Goal: Task Accomplishment & Management: Complete application form

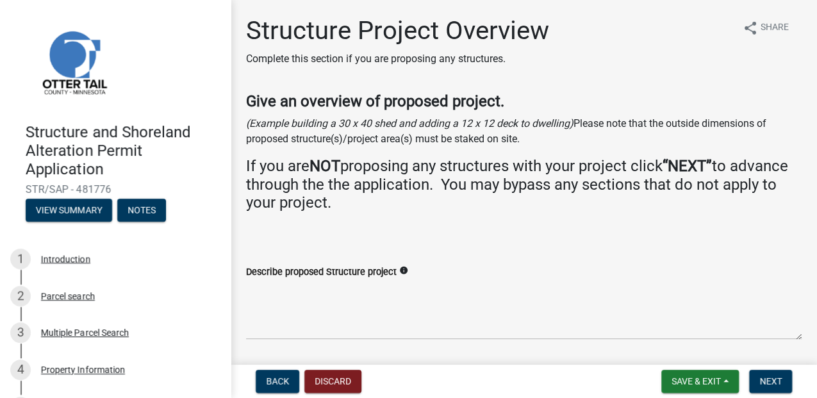
scroll to position [222, 0]
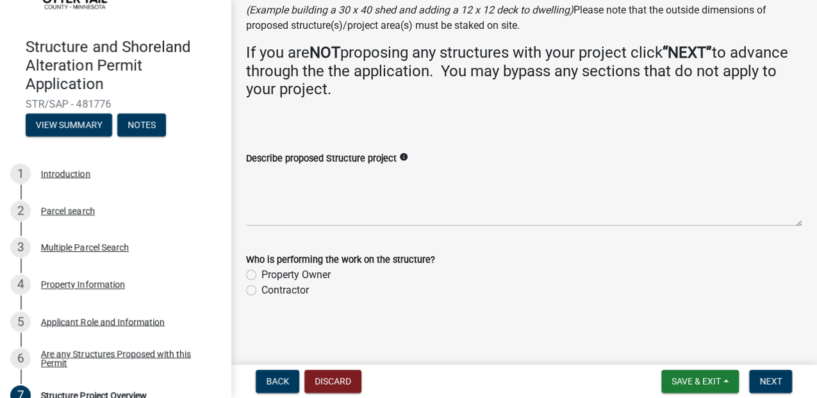
click at [262, 283] on label "Contractor" at bounding box center [285, 290] width 47 height 15
click at [262, 283] on input "Contractor" at bounding box center [266, 287] width 8 height 8
radio input "true"
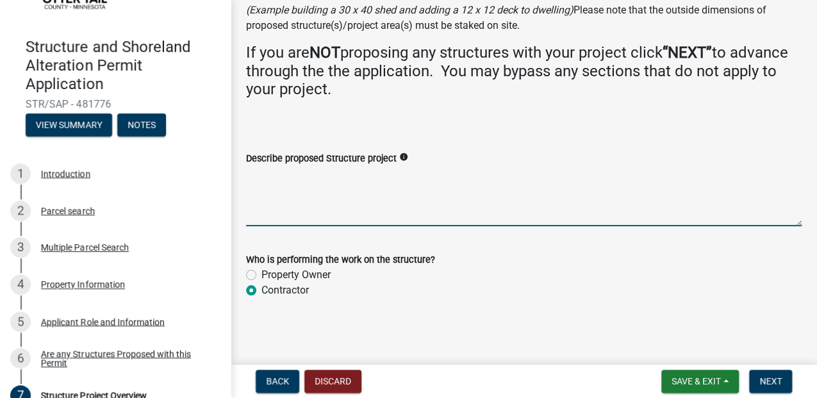
click at [318, 166] on textarea "Describe proposed Structure project" at bounding box center [524, 196] width 556 height 60
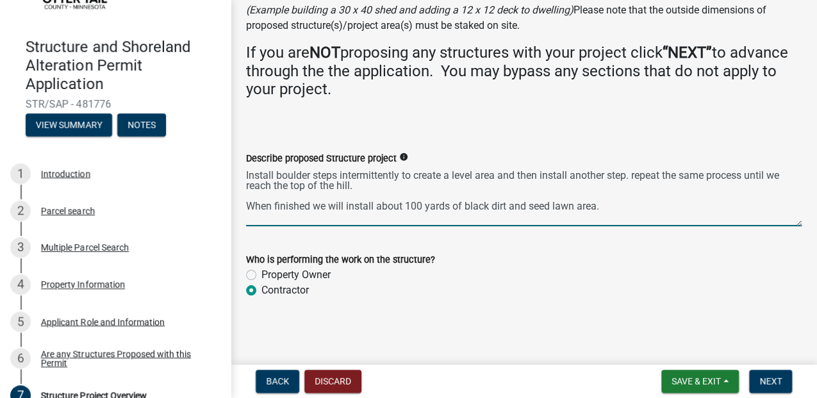
click at [263, 193] on textarea "Install boulder steps intermittently to create a level area and then install an…" at bounding box center [524, 196] width 556 height 60
click at [694, 180] on textarea "Install boulder steps intermittently to create a level area and then install an…" at bounding box center [524, 196] width 556 height 60
type textarea "Install boulder steps intermittently to create a level area and then install an…"
click at [762, 382] on span "Next" at bounding box center [771, 381] width 22 height 10
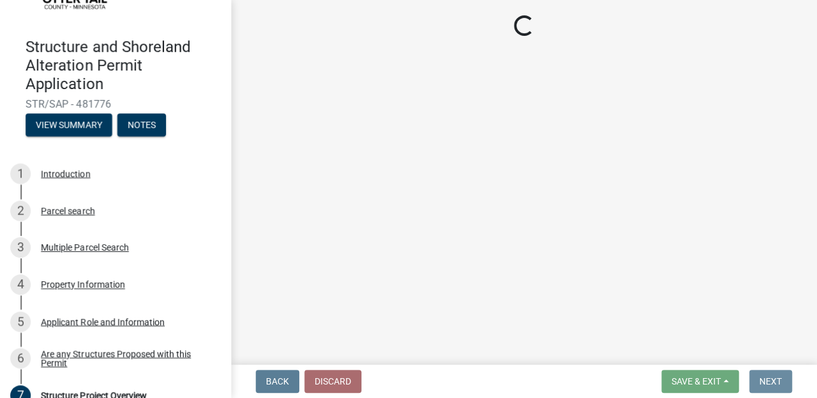
scroll to position [0, 0]
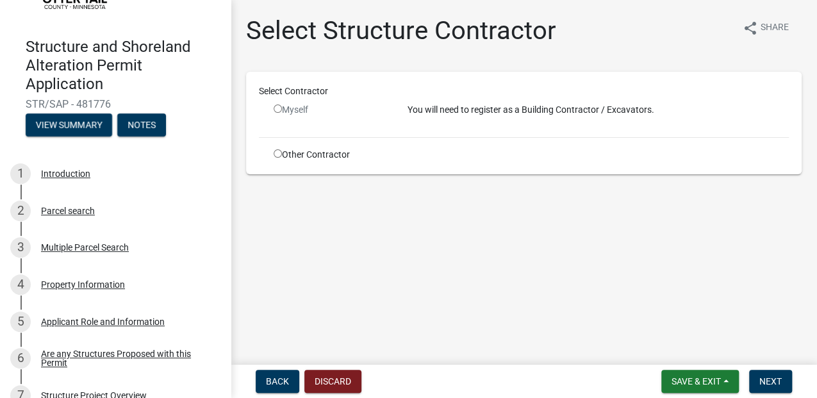
click at [282, 113] on input "radio" at bounding box center [278, 109] width 8 height 8
radio input "false"
click at [282, 158] on input "radio" at bounding box center [278, 153] width 8 height 8
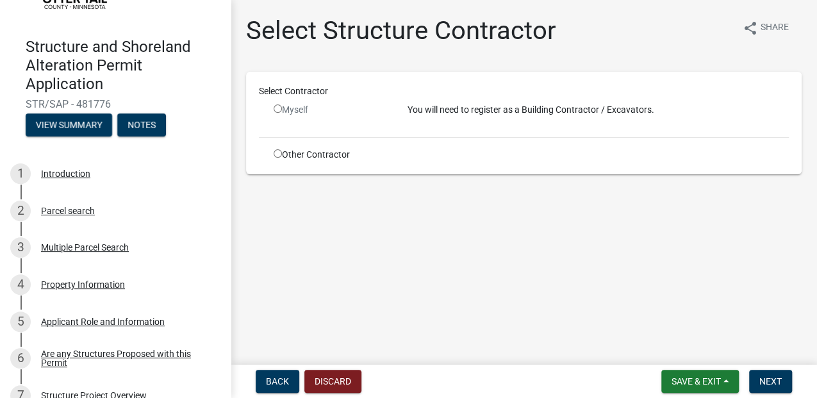
radio input "true"
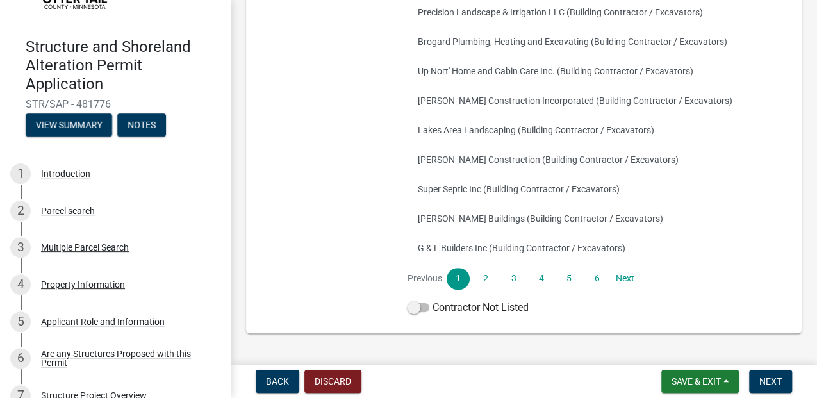
scroll to position [427, 0]
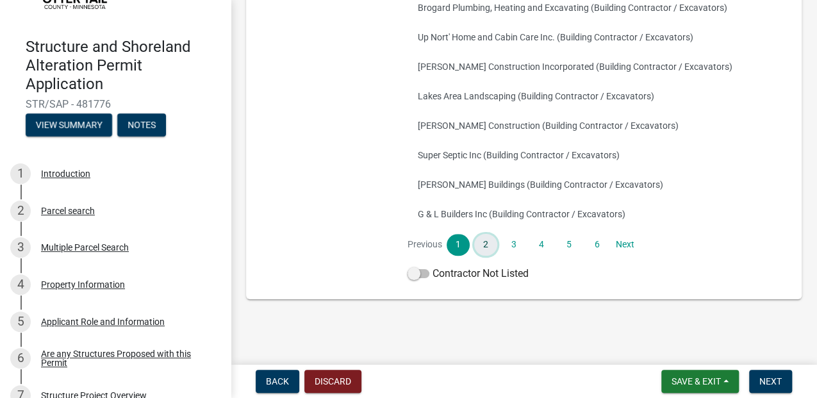
click at [498, 256] on link "2" at bounding box center [485, 245] width 23 height 22
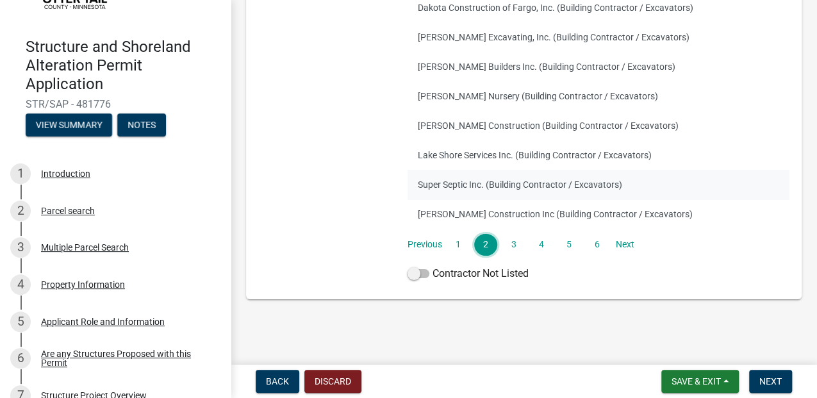
scroll to position [441, 0]
click at [525, 234] on link "3" at bounding box center [513, 245] width 23 height 22
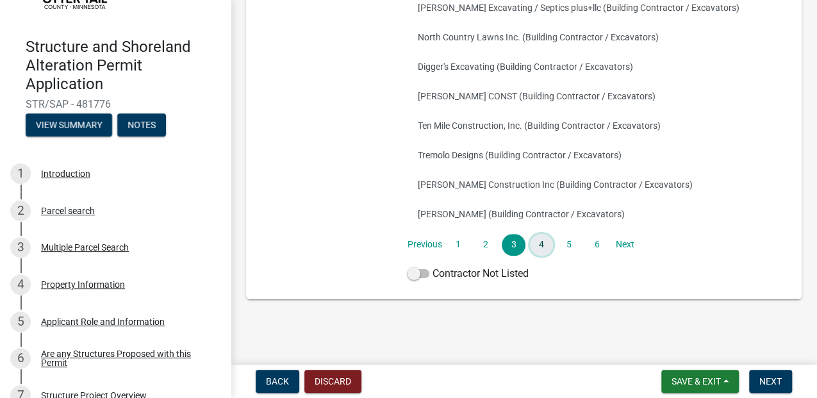
click at [553, 244] on link "4" at bounding box center [541, 245] width 23 height 22
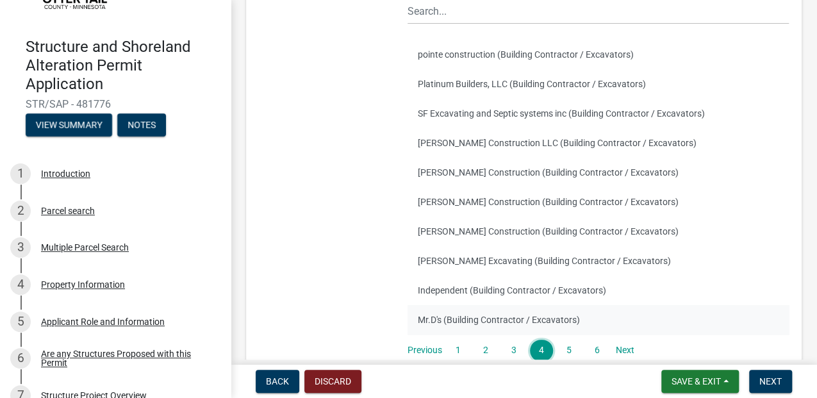
scroll to position [13, 0]
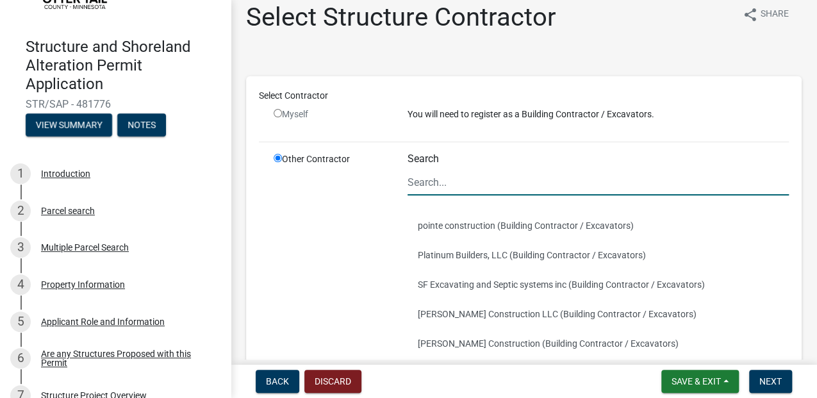
click at [465, 196] on input "Search" at bounding box center [599, 182] width 382 height 26
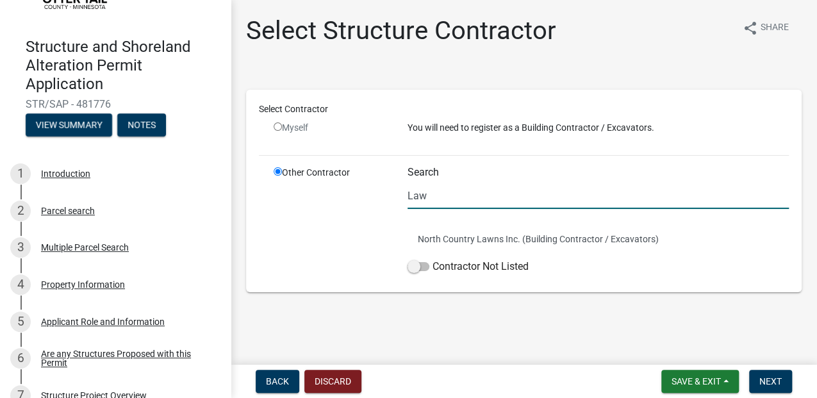
type input "Lawn and Limb Landscaping LLC"
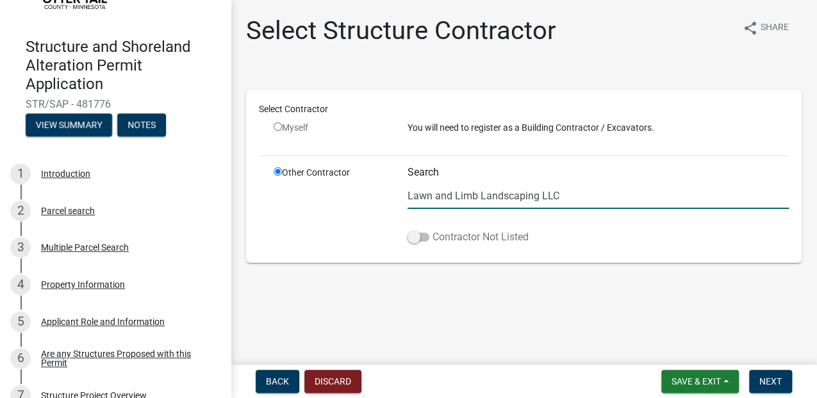
scroll to position [33, 0]
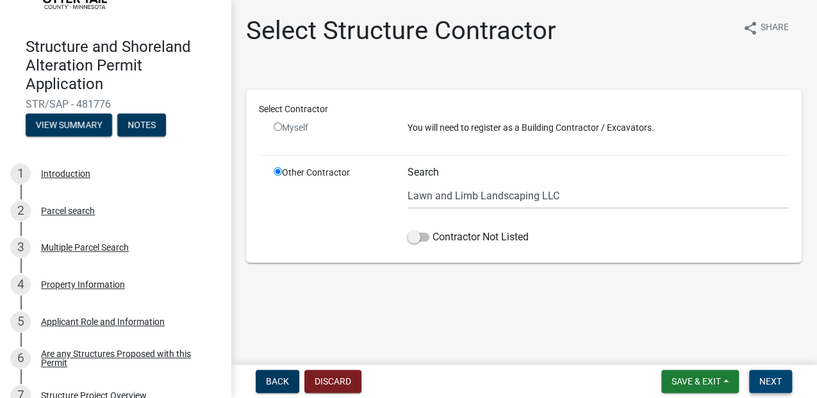
click at [760, 376] on span "Next" at bounding box center [771, 381] width 22 height 10
click at [766, 381] on span "Next" at bounding box center [771, 381] width 22 height 10
click at [282, 122] on input "radio" at bounding box center [278, 126] width 8 height 8
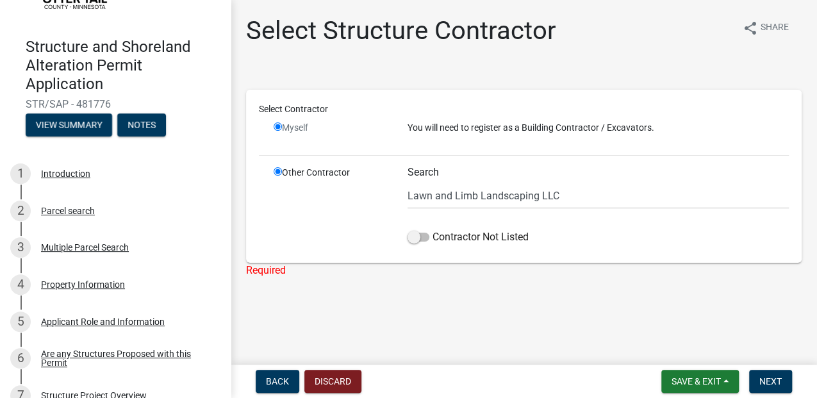
radio input "false"
radio input "true"
click at [282, 122] on input "radio" at bounding box center [278, 126] width 8 height 8
radio input "false"
radio input "true"
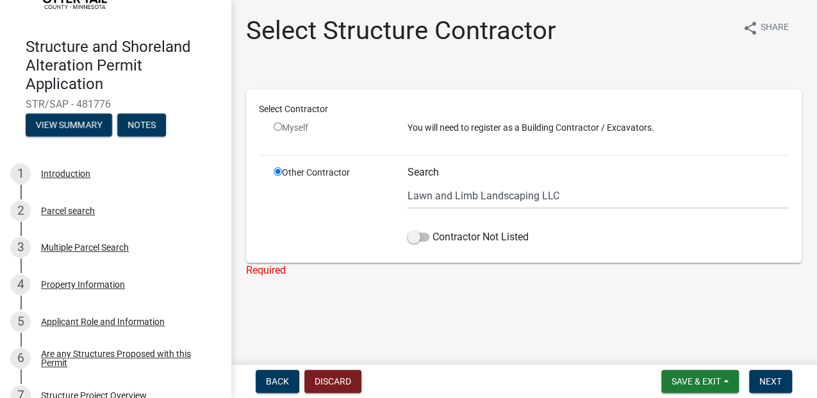
click at [282, 122] on input "radio" at bounding box center [278, 126] width 8 height 8
radio input "false"
radio input "true"
click at [282, 167] on input "radio" at bounding box center [278, 171] width 8 height 8
click at [519, 132] on div "Select Contractor Myself You will need to register as a Building Contractor / E…" at bounding box center [524, 176] width 530 height 147
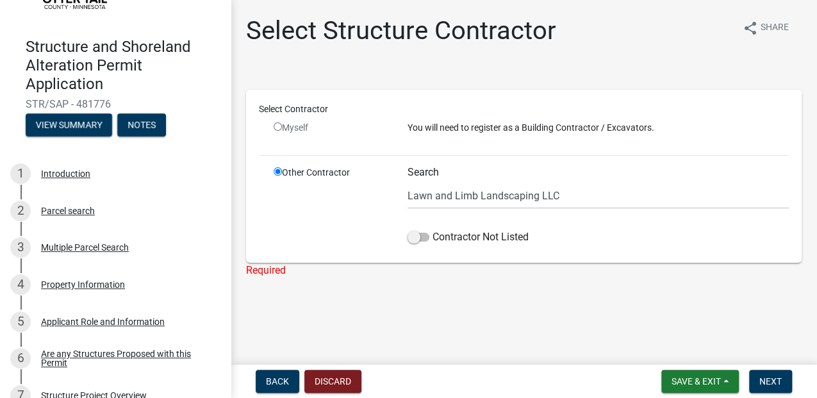
click at [514, 129] on div "Select Contractor Myself You will need to register as a Building Contractor / E…" at bounding box center [524, 176] width 530 height 147
click at [480, 121] on p "You will need to register as a Building Contractor / Excavators." at bounding box center [599, 127] width 382 height 13
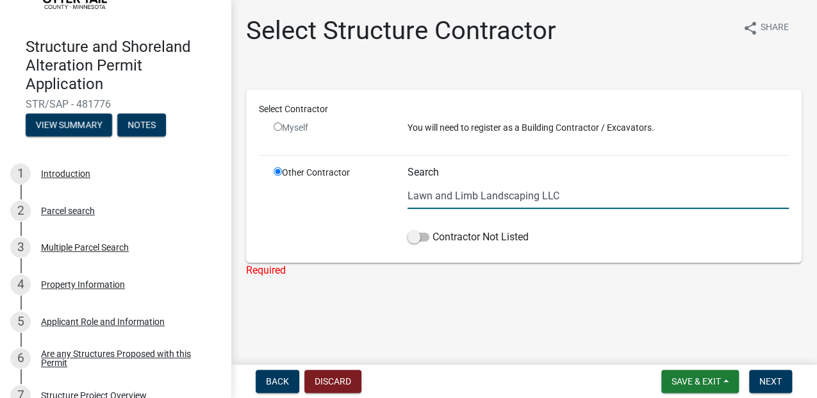
click at [471, 241] on label "Contractor Not Listed" at bounding box center [468, 237] width 121 height 15
click at [433, 230] on input "Contractor Not Listed" at bounding box center [433, 230] width 0 height 0
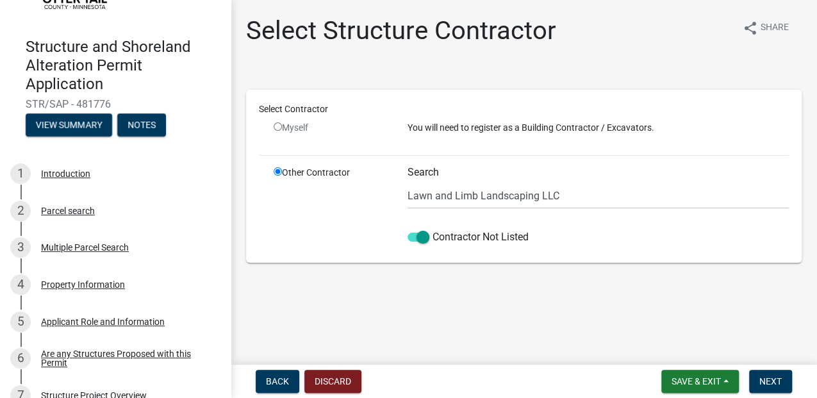
scroll to position [33, 0]
click at [776, 385] on button "Next" at bounding box center [771, 381] width 43 height 23
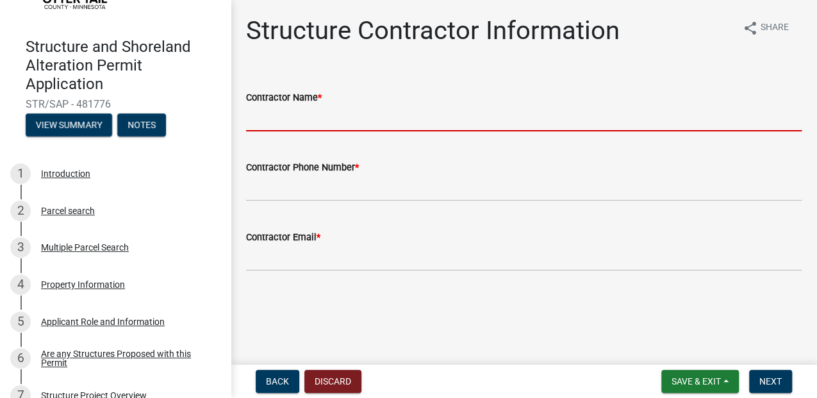
click at [272, 131] on input "Contractor Name *" at bounding box center [524, 118] width 556 height 26
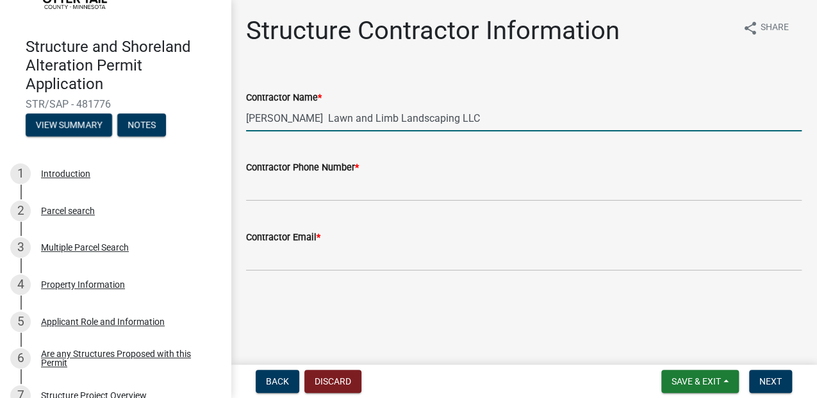
type input "[PERSON_NAME] Lawn and Limb Landscaping LLC"
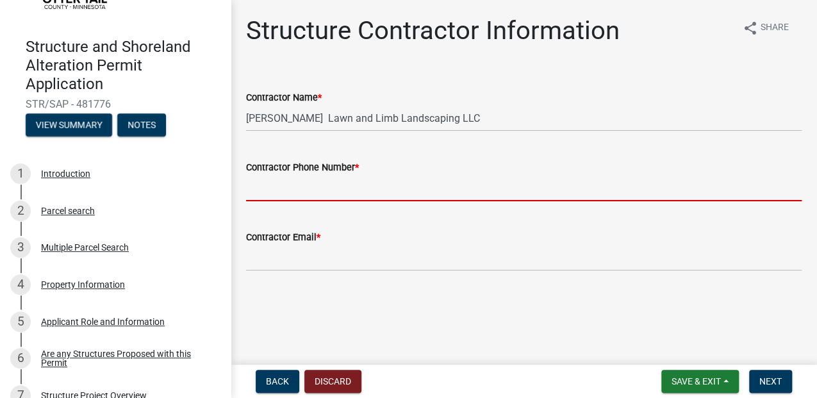
click at [296, 201] on input "Contractor Phone Number *" at bounding box center [524, 188] width 556 height 26
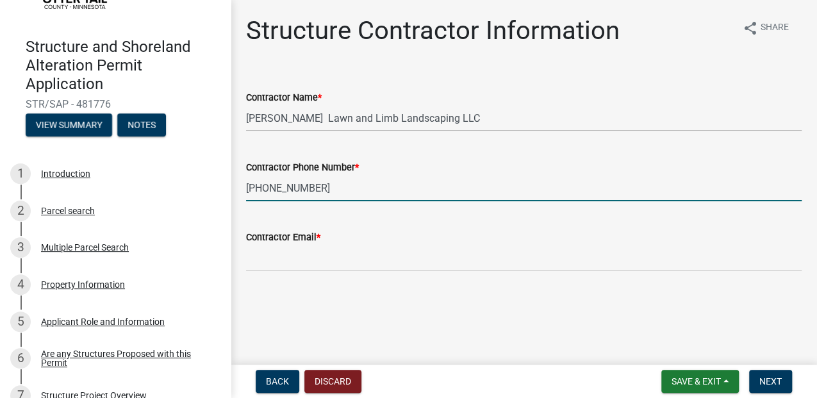
scroll to position [82, 0]
type input "[PHONE_NUMBER]"
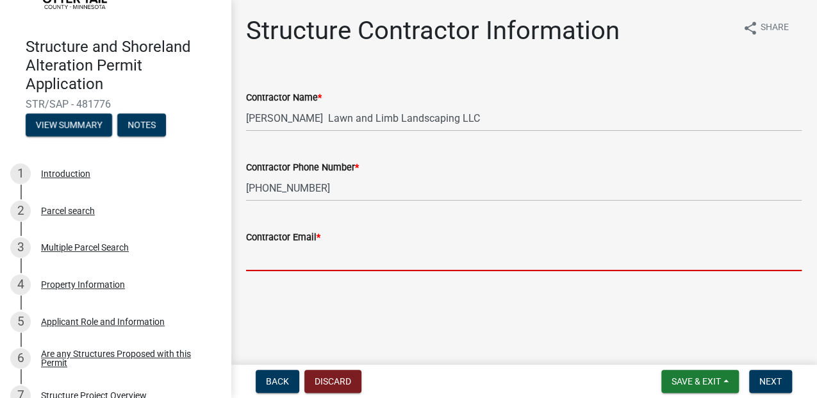
click at [324, 271] on input "Contractor Email *" at bounding box center [524, 258] width 556 height 26
type input "[EMAIL_ADDRESS][DOMAIN_NAME]"
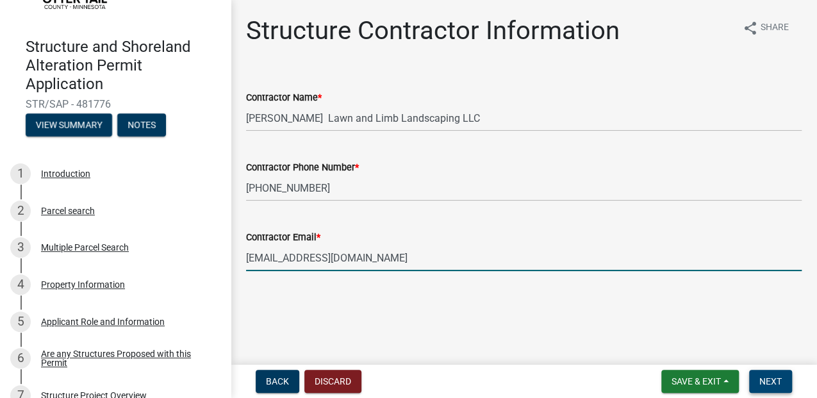
click at [760, 378] on span "Next" at bounding box center [771, 381] width 22 height 10
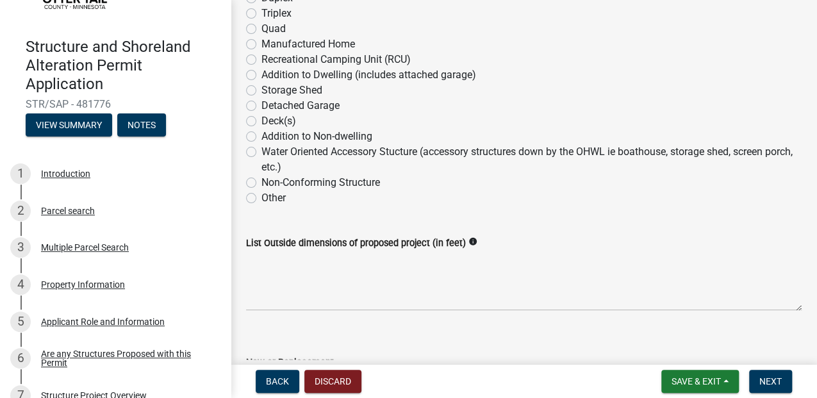
scroll to position [385, 0]
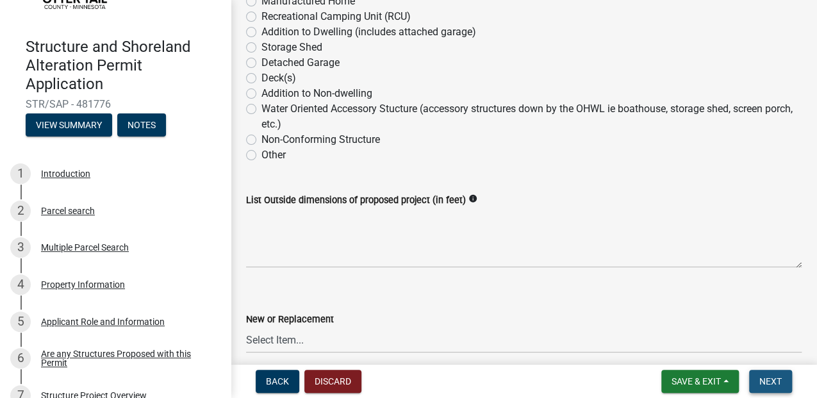
click at [776, 376] on button "Next" at bounding box center [771, 381] width 43 height 23
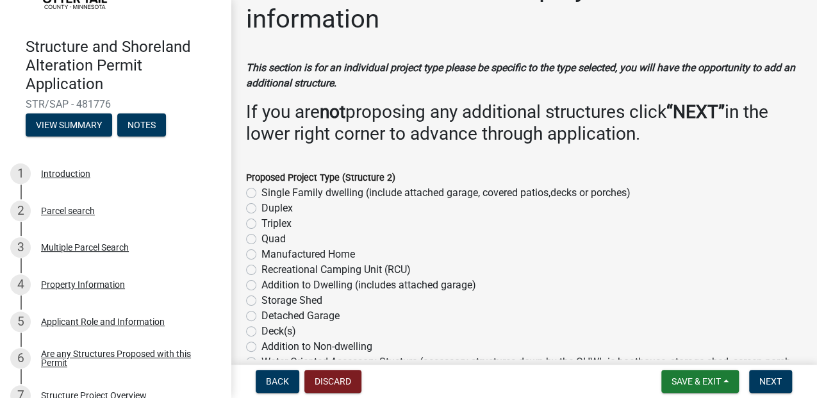
scroll to position [85, 0]
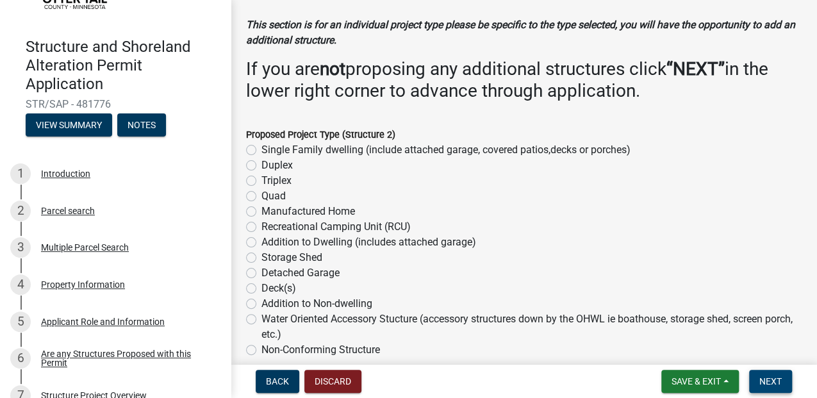
click at [760, 380] on span "Next" at bounding box center [771, 381] width 22 height 10
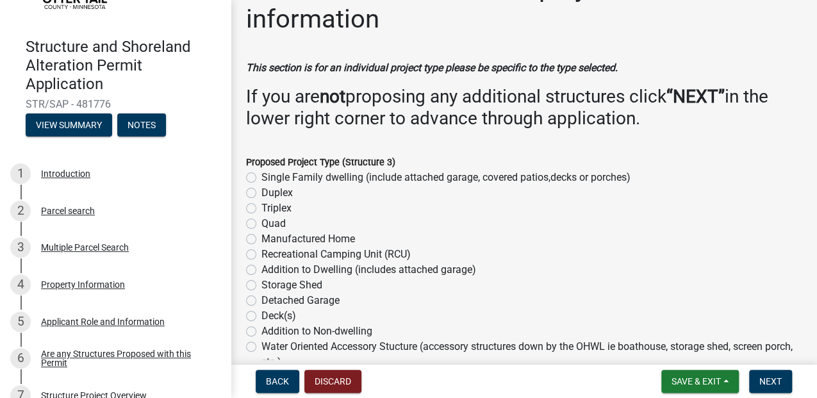
scroll to position [0, 0]
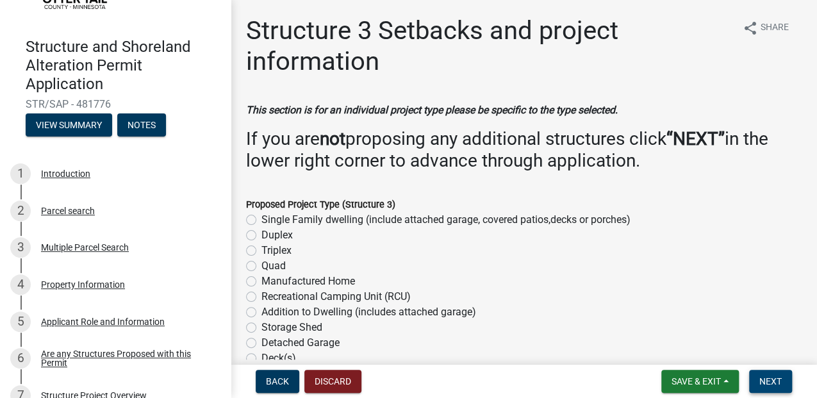
click at [760, 381] on span "Next" at bounding box center [771, 381] width 22 height 10
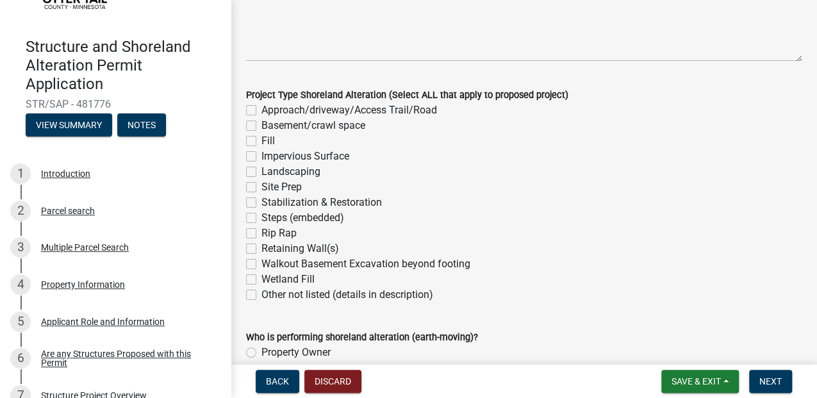
scroll to position [214, 0]
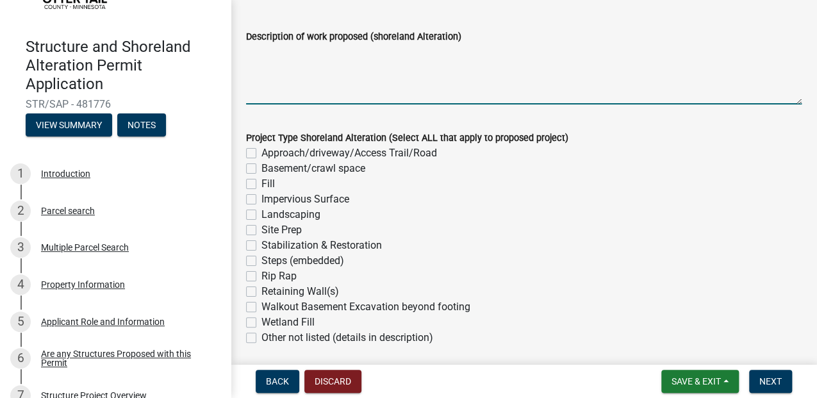
click at [353, 105] on textarea "Description of work proposed (shoreland Alteration)" at bounding box center [524, 74] width 556 height 60
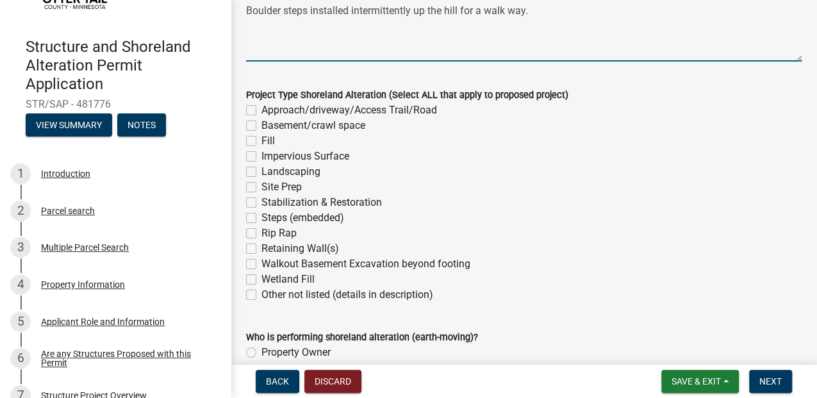
scroll to position [342, 0]
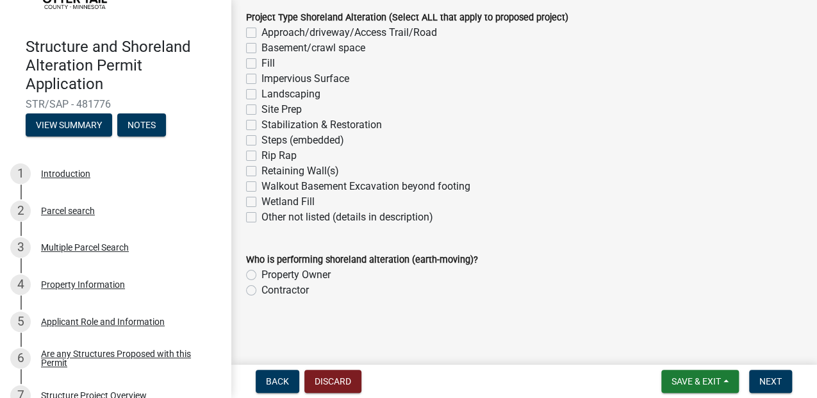
type textarea "Boulder steps installed intermittently up the hill for a walk way."
click at [262, 102] on label "Landscaping" at bounding box center [291, 94] width 59 height 15
click at [262, 95] on input "Landscaping" at bounding box center [266, 91] width 8 height 8
checkbox input "true"
checkbox input "false"
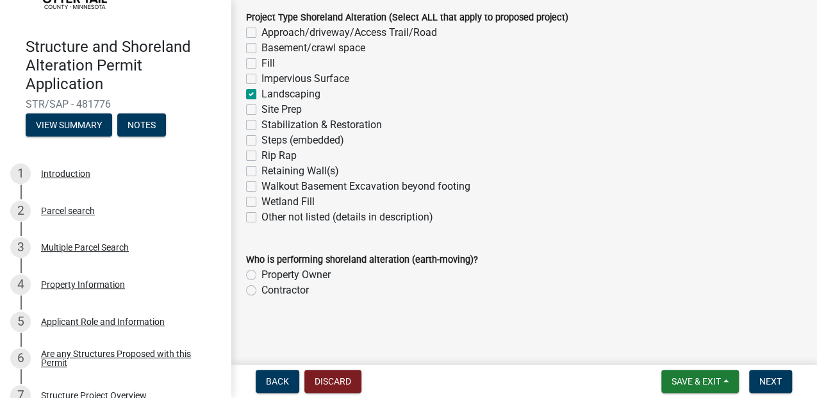
checkbox input "false"
checkbox input "true"
checkbox input "false"
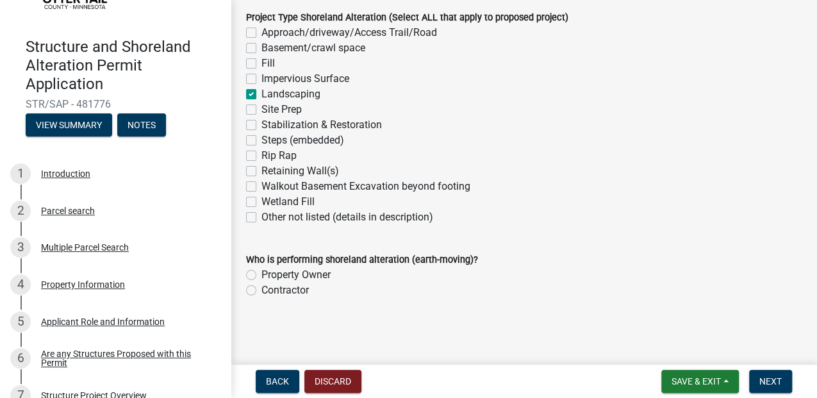
checkbox input "false"
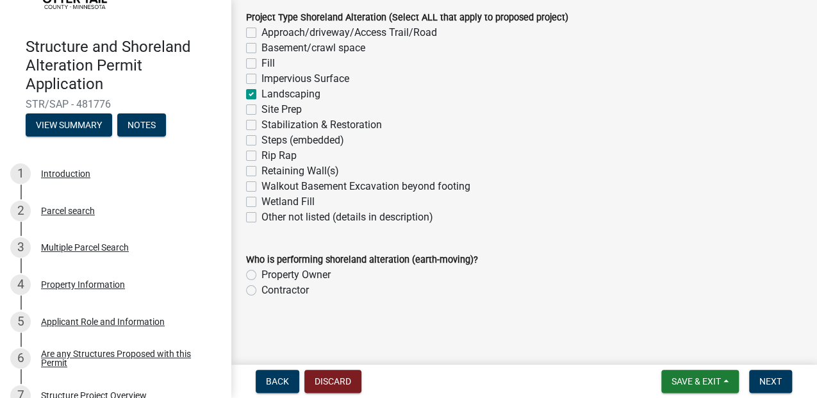
checkbox input "false"
click at [262, 283] on label "Contractor" at bounding box center [285, 290] width 47 height 15
click at [262, 283] on input "Contractor" at bounding box center [266, 287] width 8 height 8
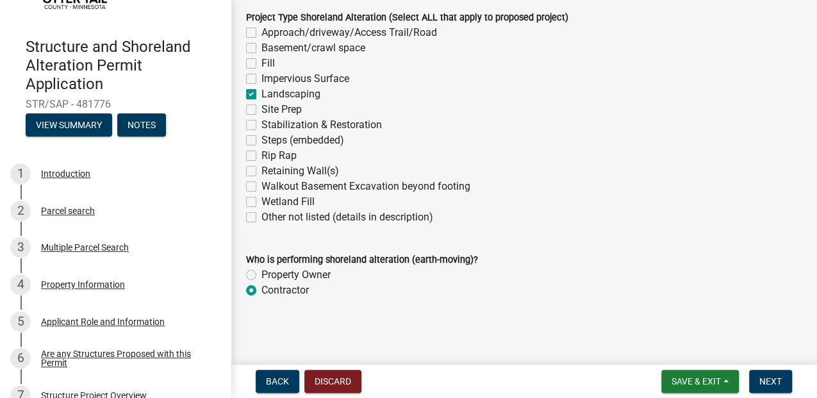
radio input "true"
click at [760, 383] on span "Next" at bounding box center [771, 381] width 22 height 10
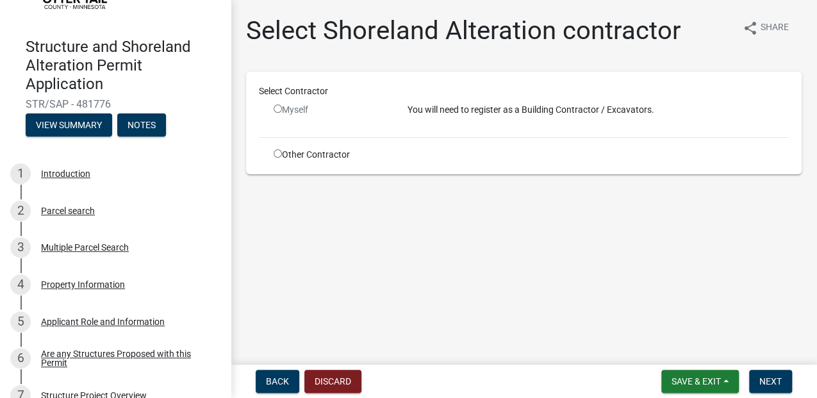
click at [380, 162] on div "Other Contractor" at bounding box center [331, 154] width 134 height 13
click at [392, 127] on div "Myself" at bounding box center [331, 115] width 134 height 24
click at [282, 158] on input "radio" at bounding box center [278, 153] width 8 height 8
radio input "true"
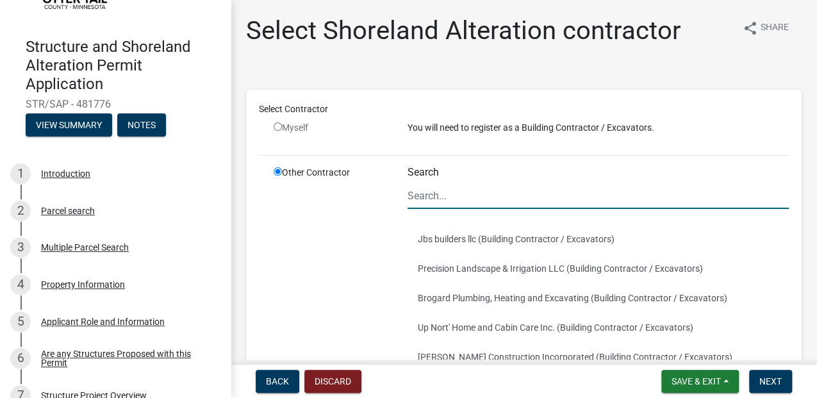
click at [484, 209] on input "Search" at bounding box center [599, 196] width 382 height 26
type input "Lawn and Limb Landscaping LLC"
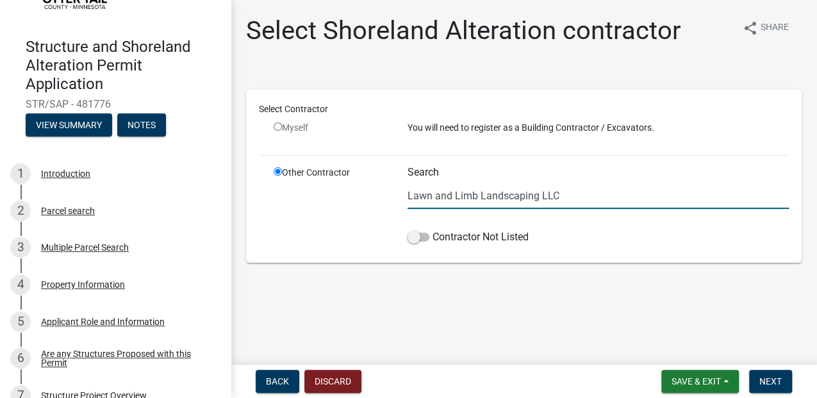
scroll to position [71, 0]
click at [419, 242] on span at bounding box center [419, 237] width 22 height 9
click at [433, 230] on input "Contractor Not Listed" at bounding box center [433, 230] width 0 height 0
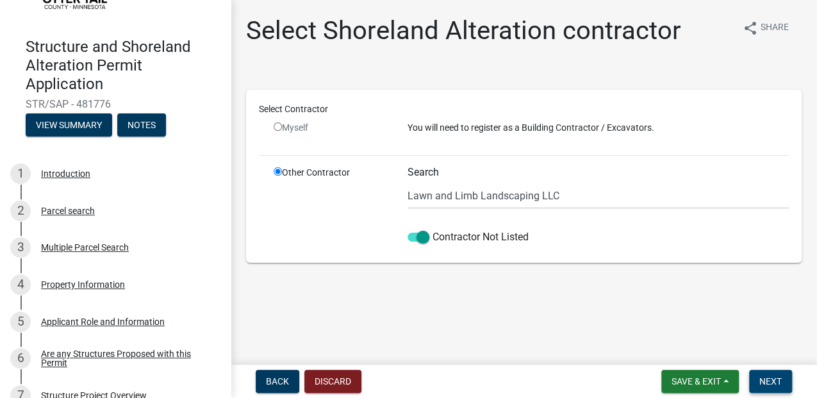
click at [762, 379] on span "Next" at bounding box center [771, 381] width 22 height 10
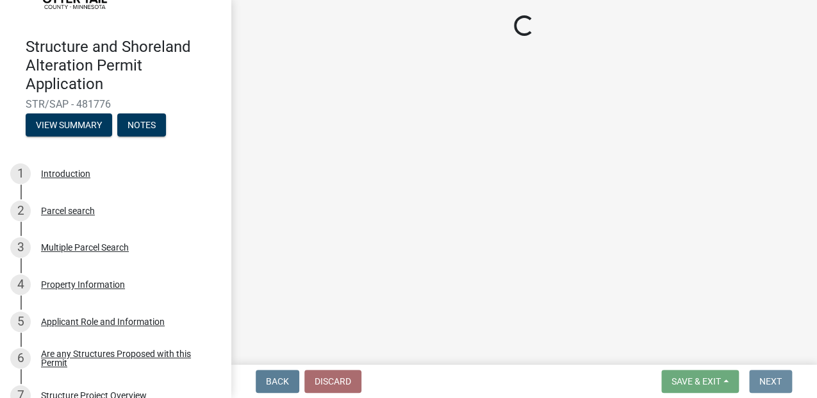
scroll to position [0, 0]
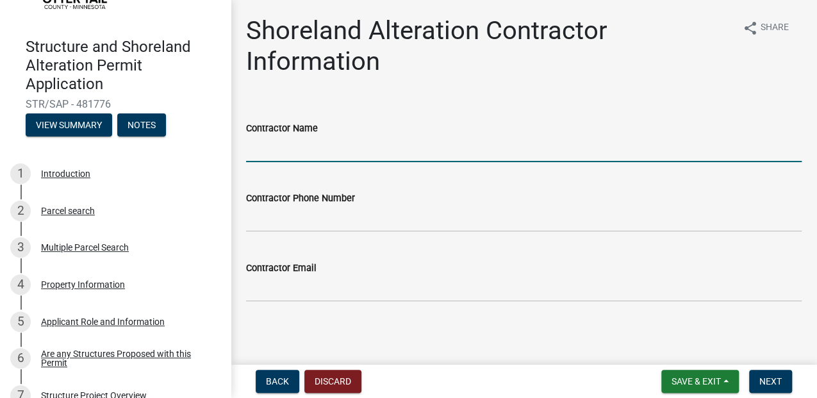
click at [317, 162] on input "Contractor Name" at bounding box center [524, 149] width 556 height 26
type input "[PERSON_NAME]"
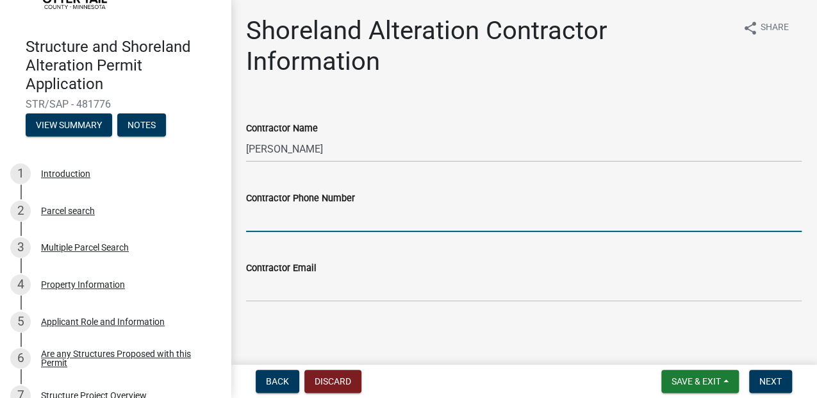
click at [306, 232] on input "Contractor Phone Number" at bounding box center [524, 219] width 556 height 26
type input "[PHONE_NUMBER]"
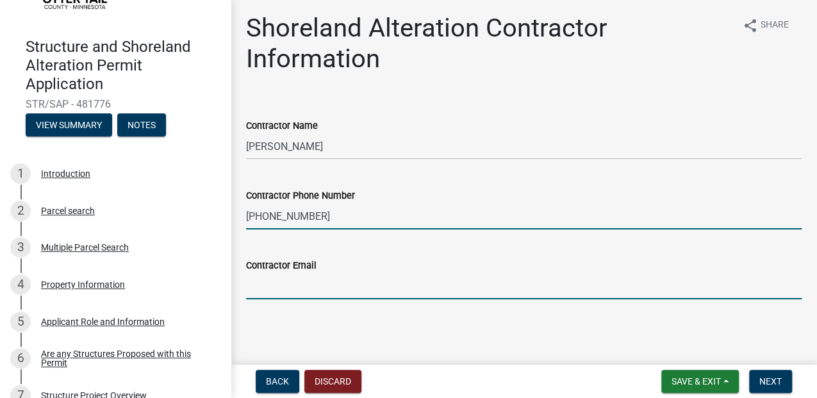
click at [332, 276] on input "Contractor Email" at bounding box center [524, 286] width 556 height 26
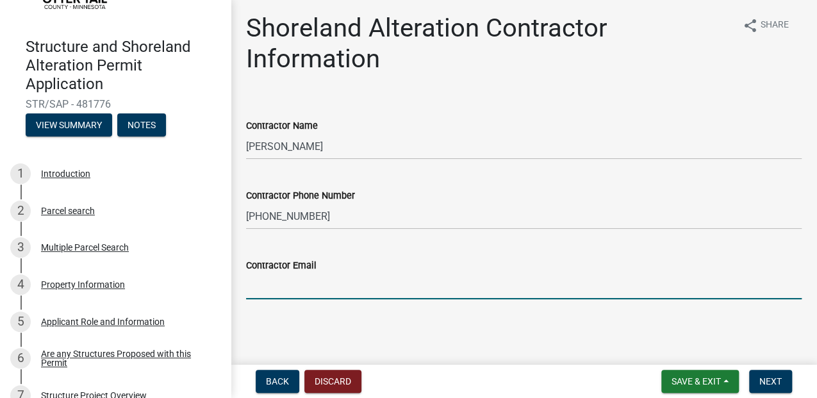
type input "[EMAIL_ADDRESS][DOMAIN_NAME]"
click at [761, 376] on span "Next" at bounding box center [771, 381] width 22 height 10
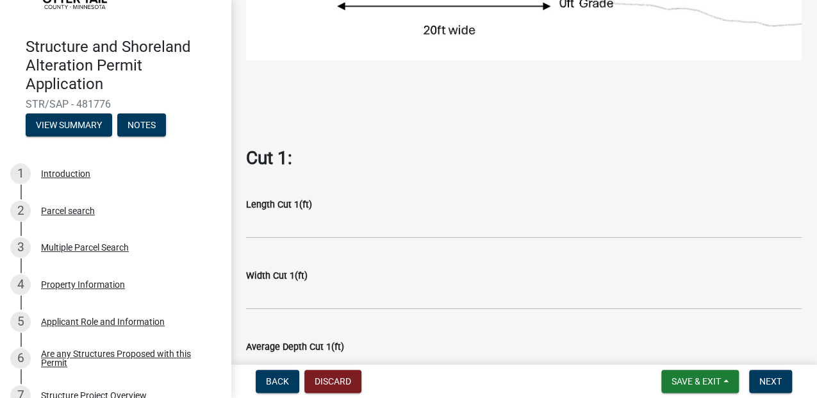
scroll to position [555, 0]
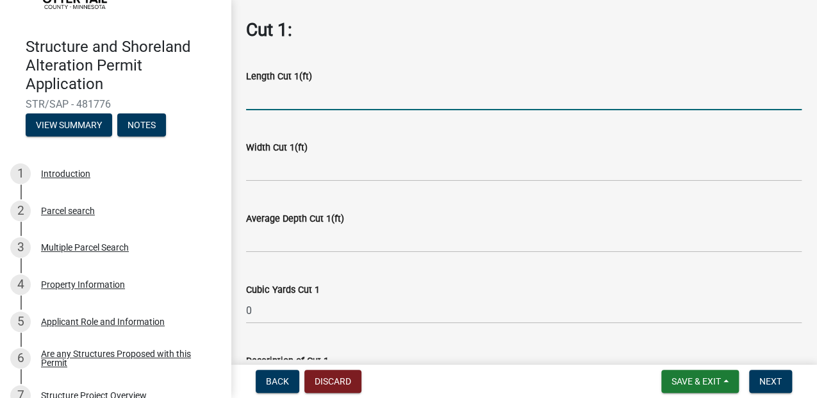
click at [289, 110] on input "text" at bounding box center [524, 97] width 556 height 26
type input "190"
click at [287, 181] on input "text" at bounding box center [524, 168] width 556 height 26
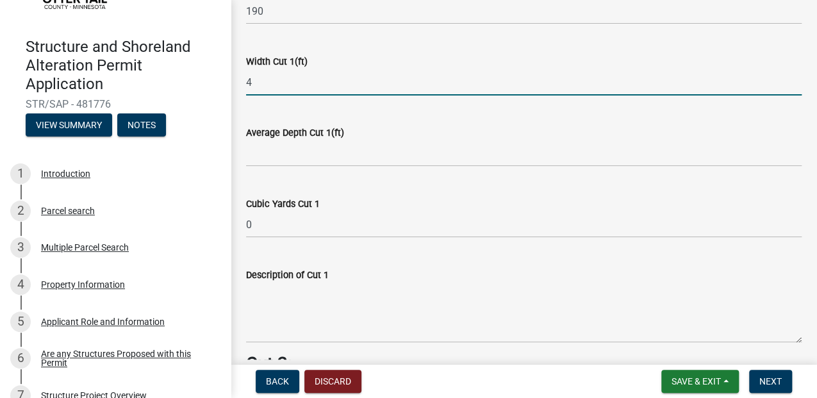
scroll to position [683, 0]
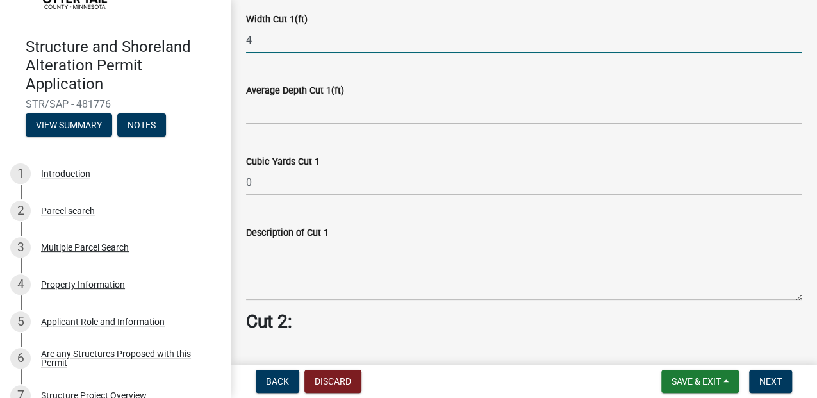
type input "4"
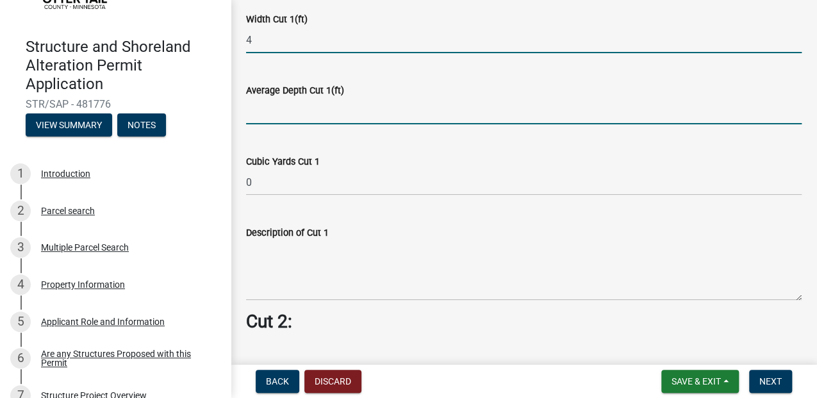
click at [269, 124] on input "text" at bounding box center [524, 111] width 556 height 26
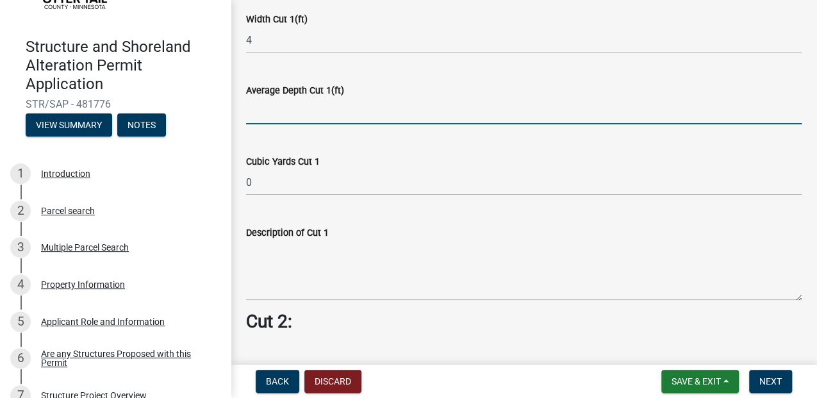
scroll to position [726, 0]
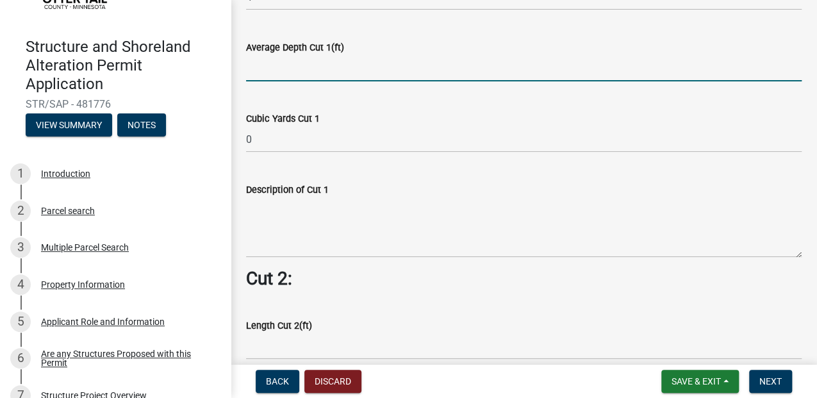
click at [403, 258] on div "Description of Cut 1" at bounding box center [524, 211] width 556 height 94
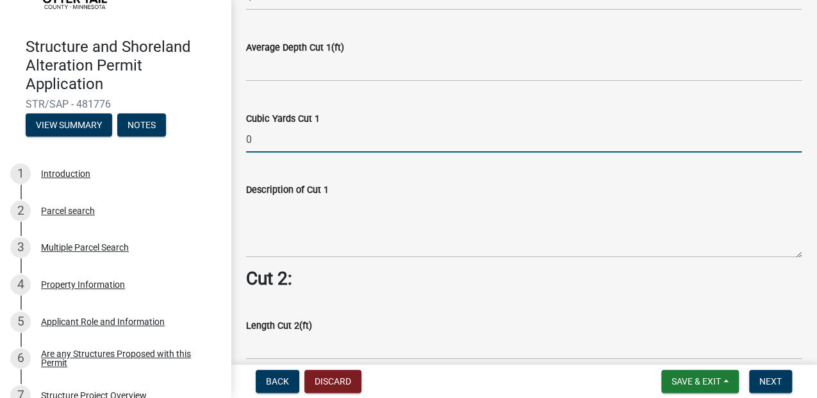
click at [358, 153] on input "0" at bounding box center [524, 139] width 556 height 26
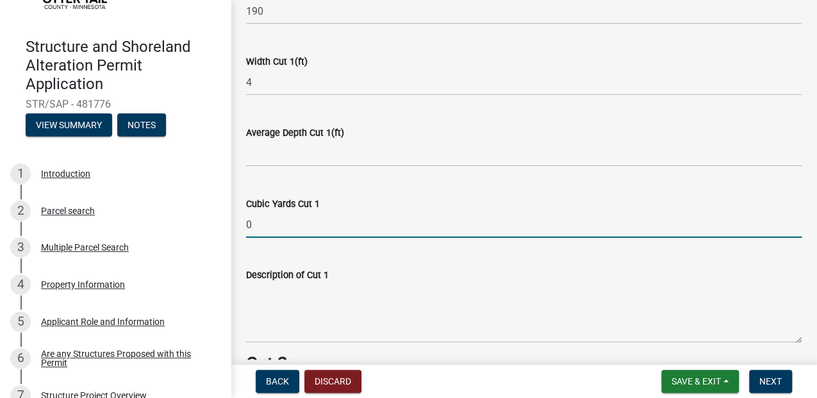
scroll to position [598, 0]
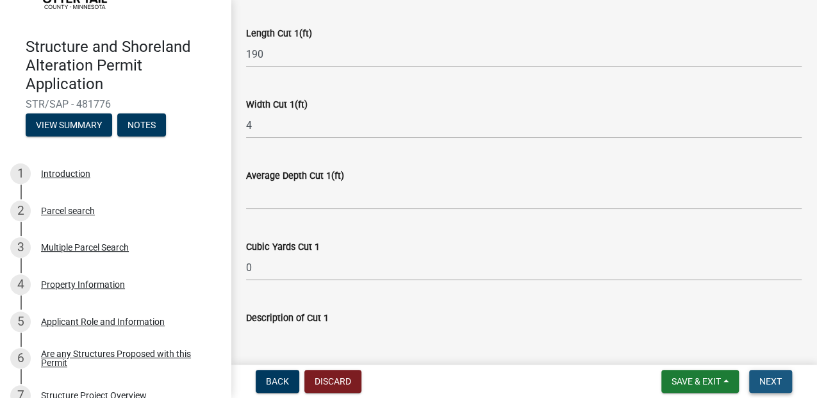
click at [760, 376] on span "Next" at bounding box center [771, 381] width 22 height 10
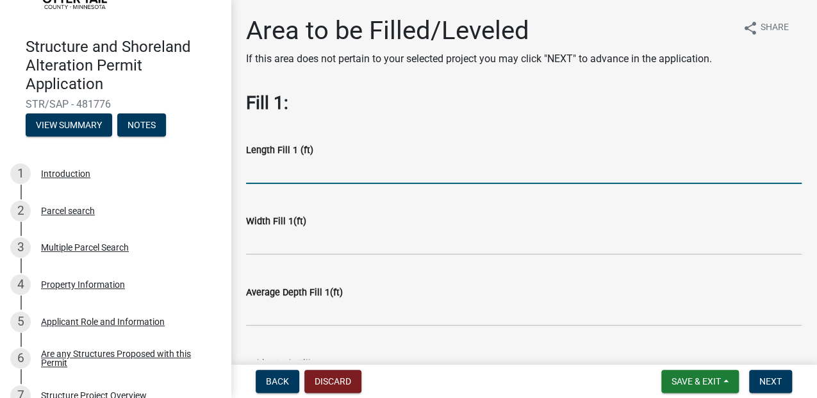
click at [292, 184] on input "text" at bounding box center [524, 171] width 556 height 26
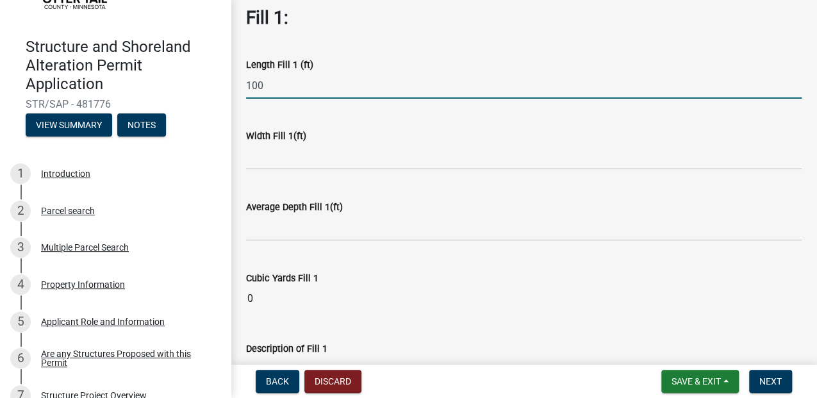
type input "100"
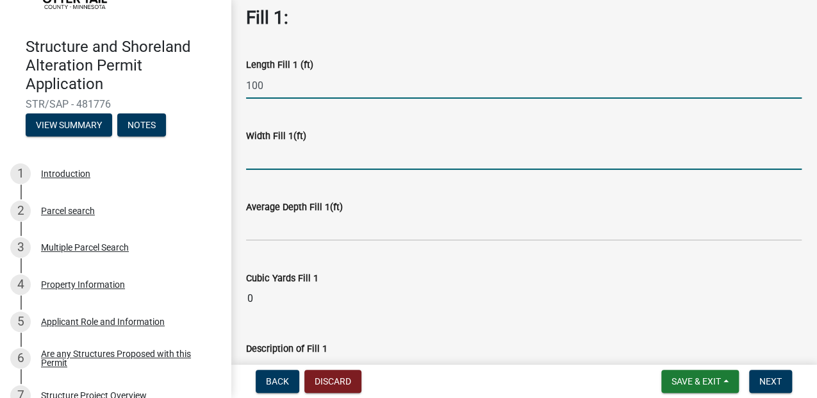
click at [294, 170] on input "text" at bounding box center [524, 157] width 556 height 26
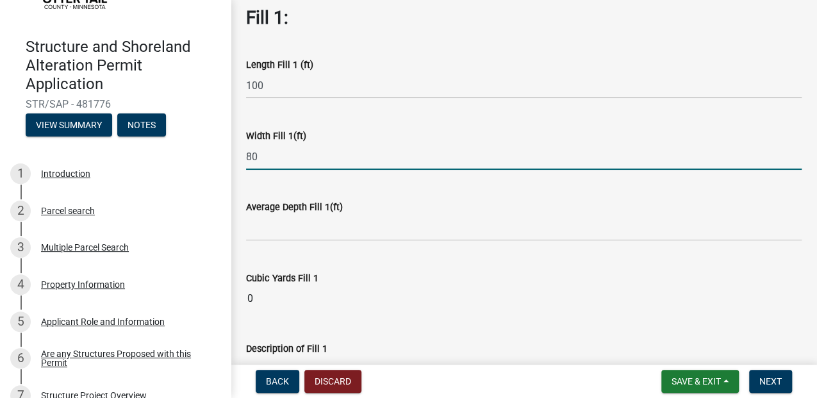
type input "80"
click at [278, 99] on input "100" at bounding box center [524, 85] width 556 height 26
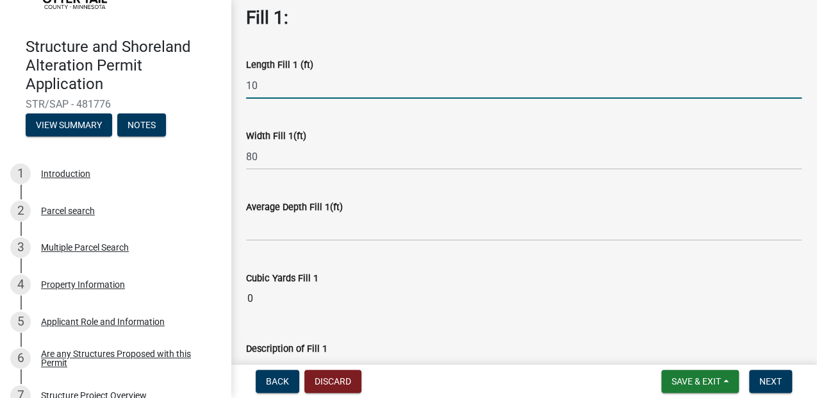
type input "1"
type input "250"
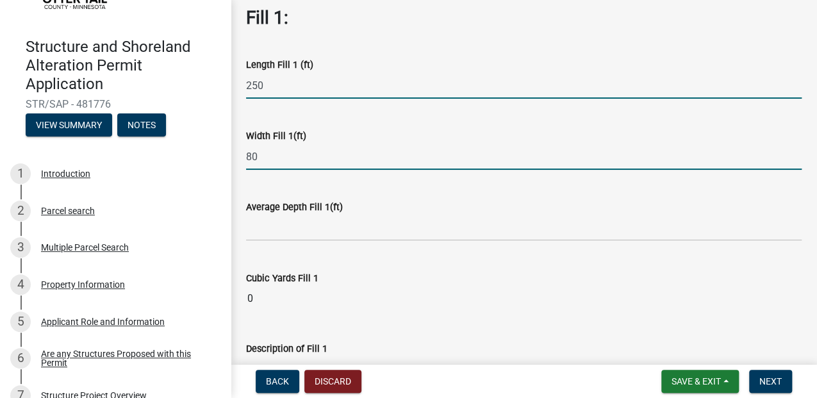
click at [281, 170] on input "80" at bounding box center [524, 157] width 556 height 26
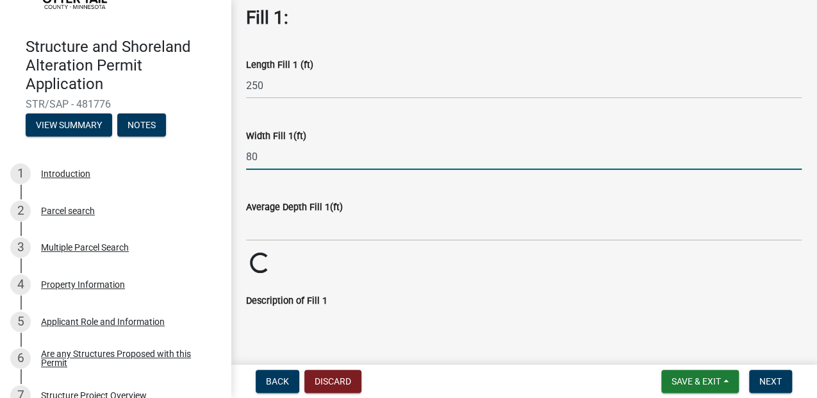
type input "8"
type input "40"
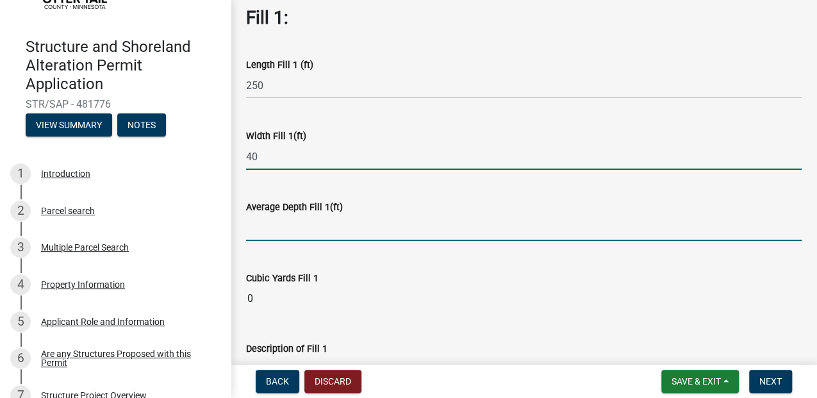
click at [299, 241] on input "text" at bounding box center [524, 228] width 556 height 26
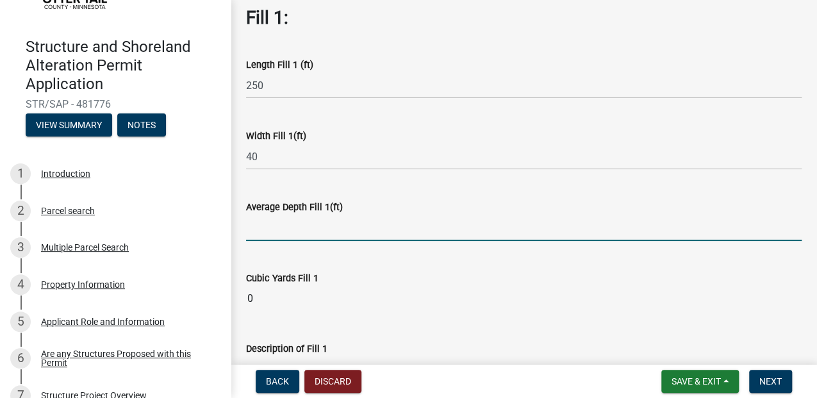
click at [283, 241] on input "text" at bounding box center [524, 228] width 556 height 26
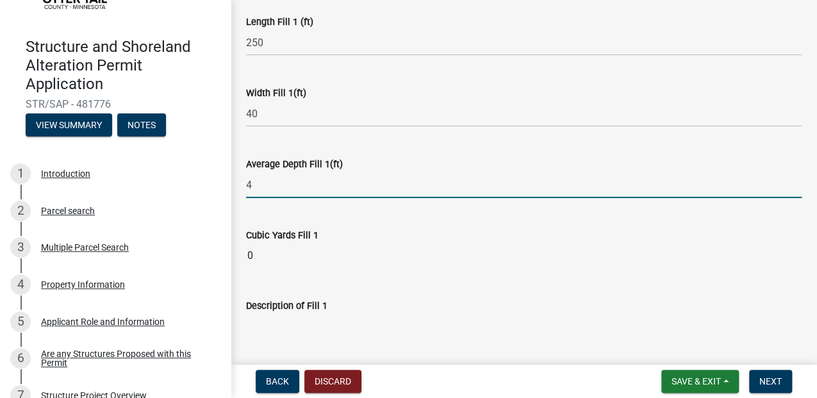
scroll to position [214, 0]
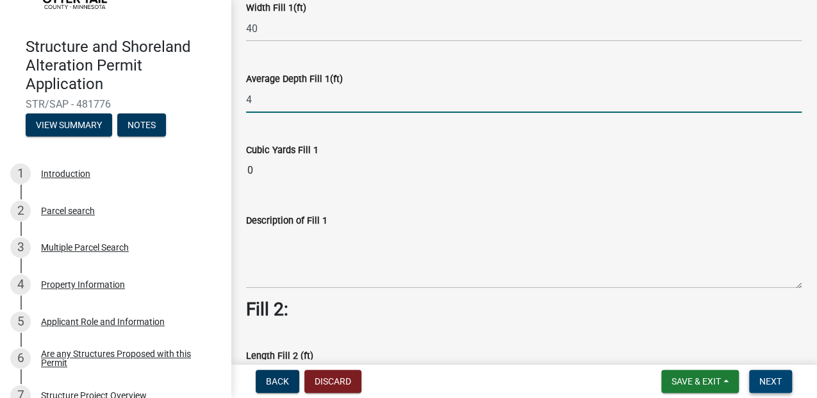
type input "4"
click at [764, 381] on span "Next" at bounding box center [771, 381] width 22 height 10
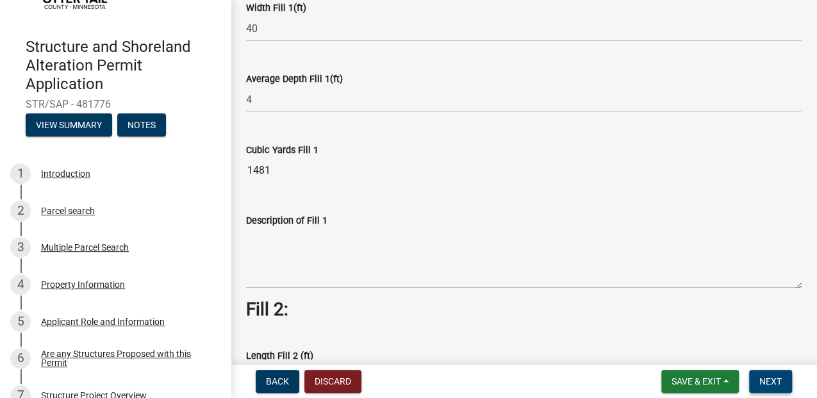
scroll to position [299, 0]
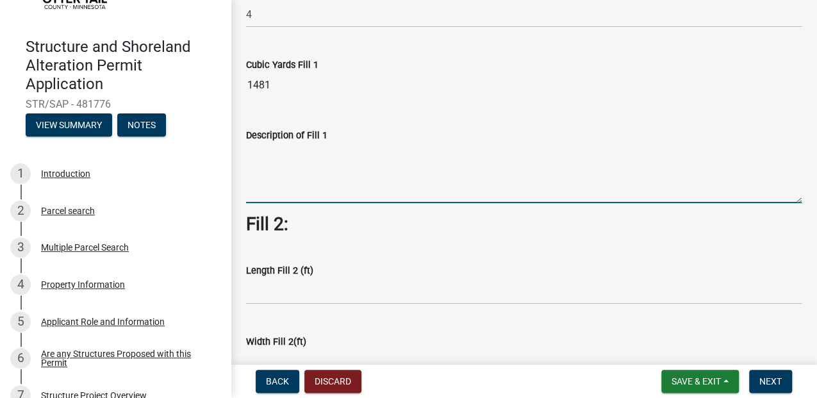
click at [271, 203] on textarea "Description of Fill 1" at bounding box center [524, 173] width 556 height 60
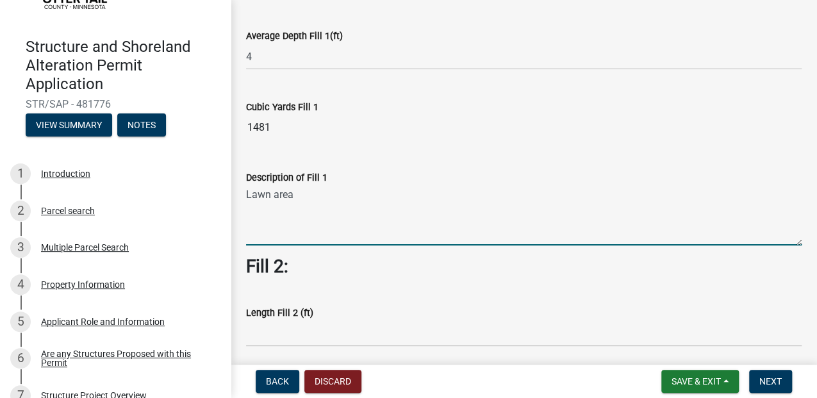
scroll to position [342, 0]
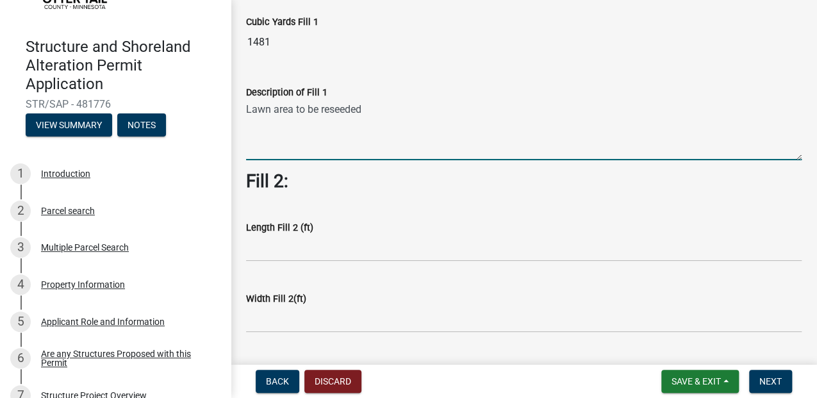
click at [342, 160] on textarea "Lawn area to be reseeded" at bounding box center [524, 130] width 556 height 60
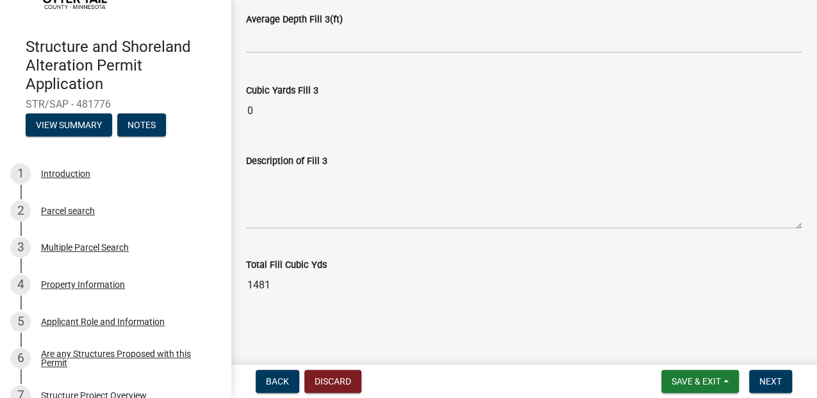
scroll to position [1484, 0]
type textarea "Lawn area to be filled in leveled out and reseeded"
click at [768, 385] on button "Next" at bounding box center [771, 381] width 43 height 23
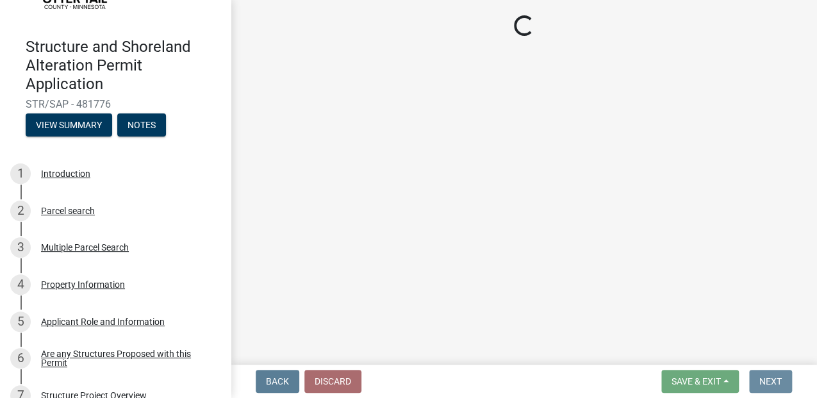
scroll to position [0, 0]
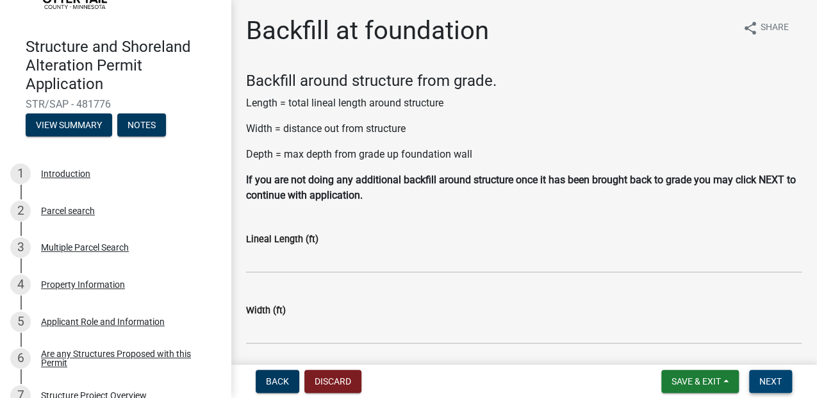
click at [767, 385] on button "Next" at bounding box center [771, 381] width 43 height 23
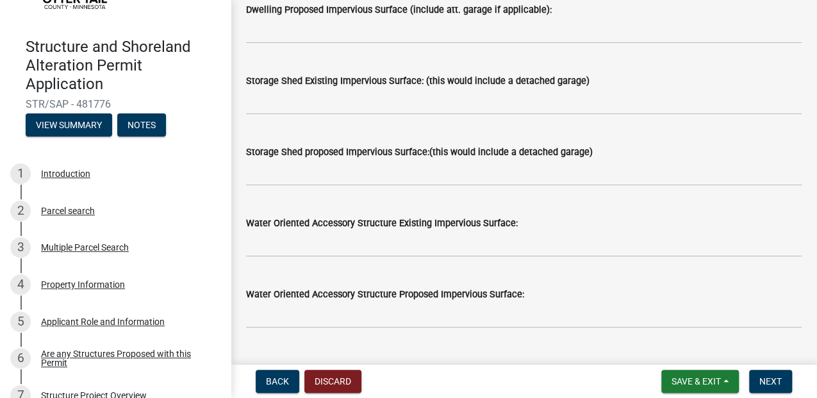
scroll to position [214, 0]
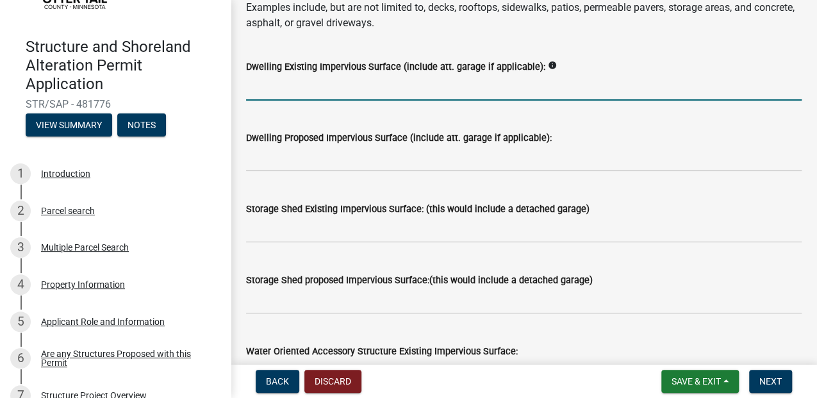
click at [296, 101] on input "text" at bounding box center [524, 87] width 556 height 26
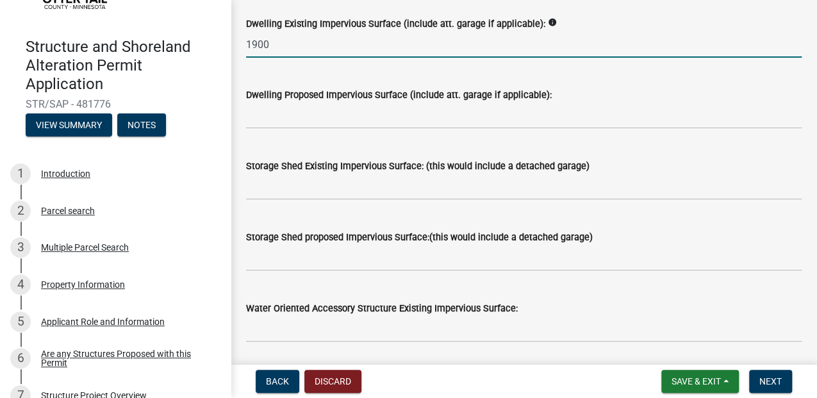
scroll to position [299, 0]
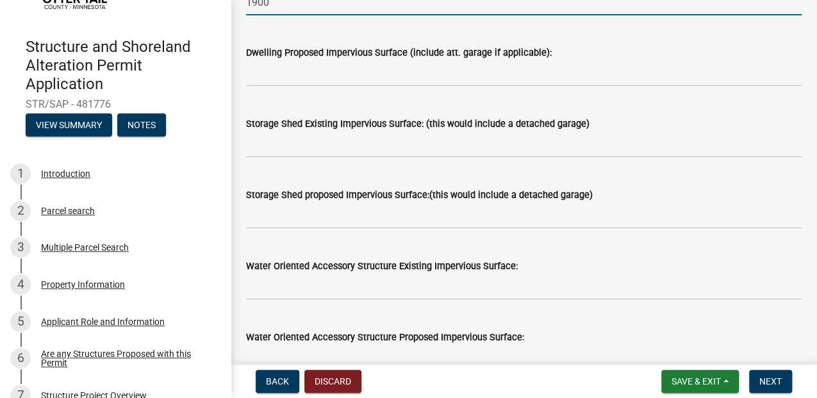
type input "1900"
click at [305, 158] on input "text" at bounding box center [524, 144] width 556 height 26
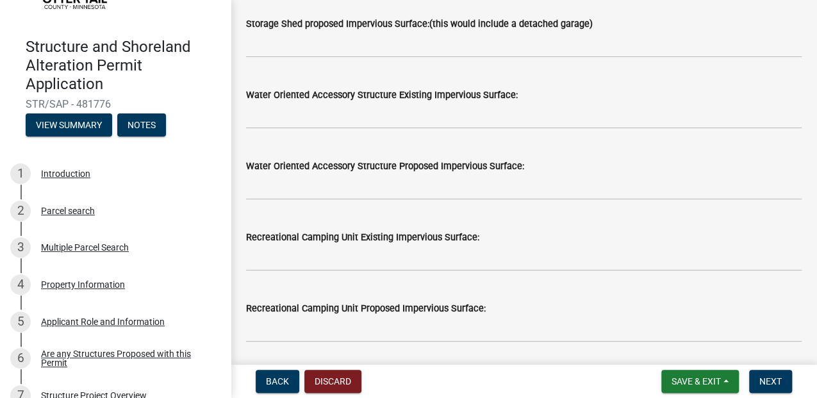
scroll to position [513, 0]
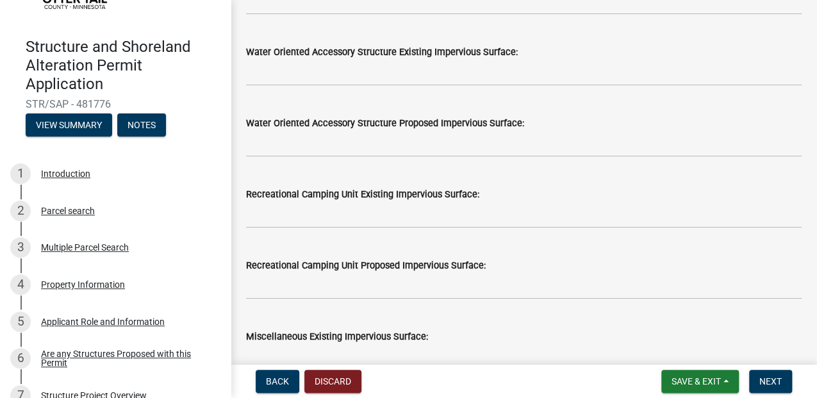
type input "280"
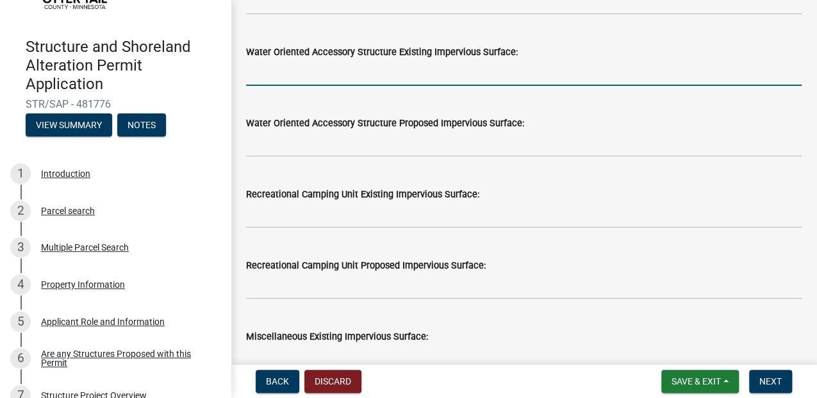
click at [278, 86] on input "text" at bounding box center [524, 73] width 556 height 26
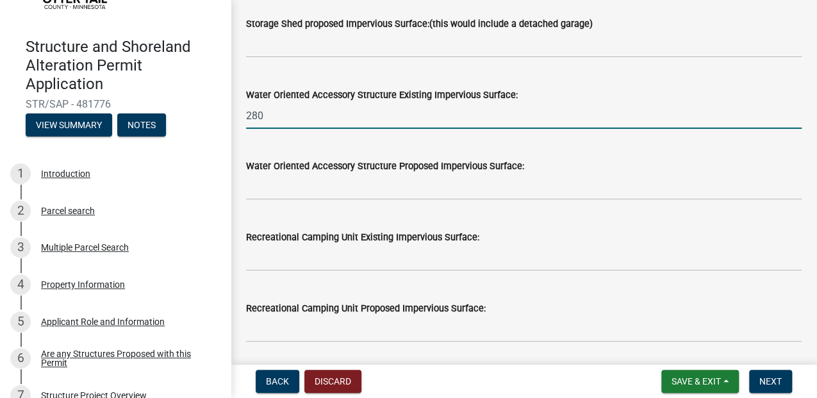
type input "280"
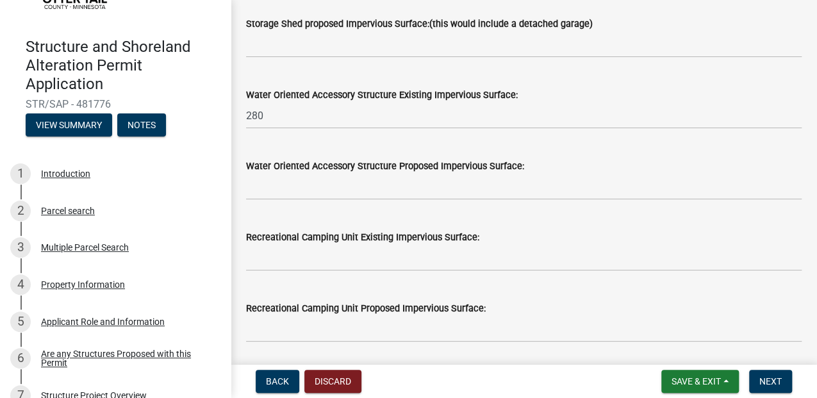
type input "2"
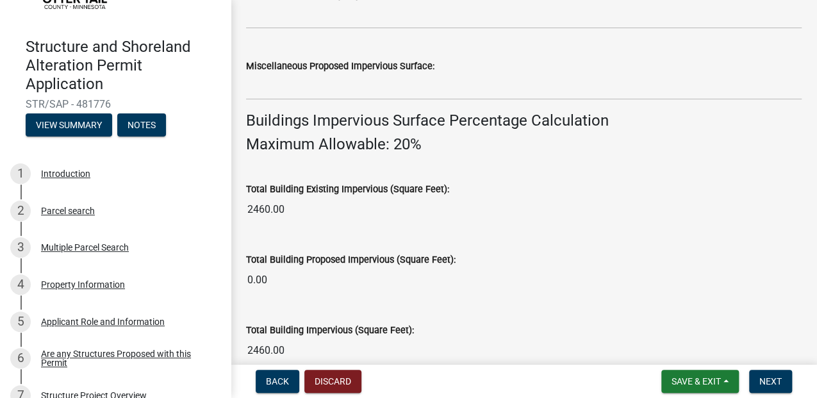
scroll to position [940, 0]
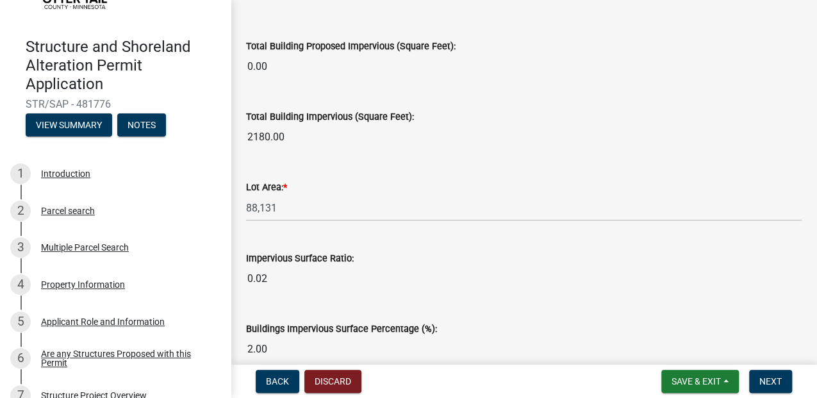
scroll to position [1154, 0]
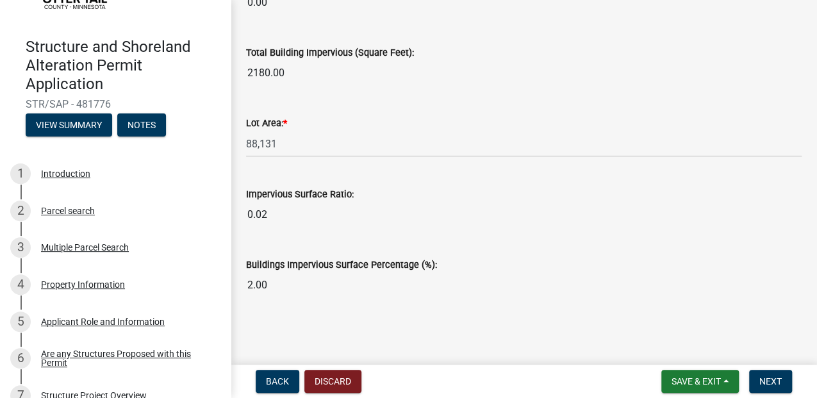
type input "200"
click at [768, 380] on span "Next" at bounding box center [771, 381] width 22 height 10
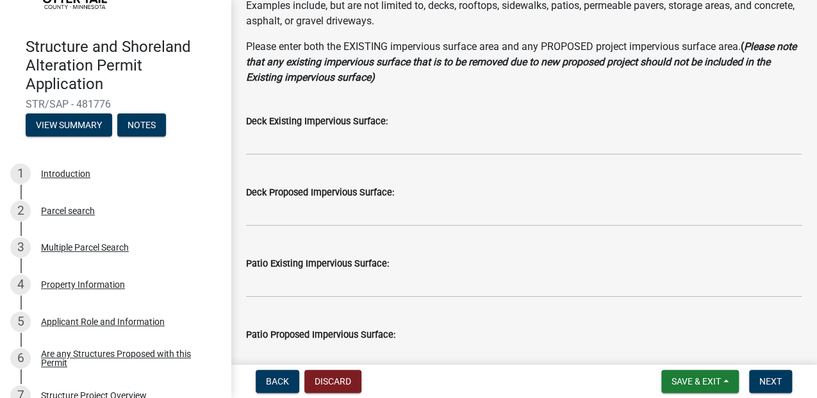
scroll to position [214, 0]
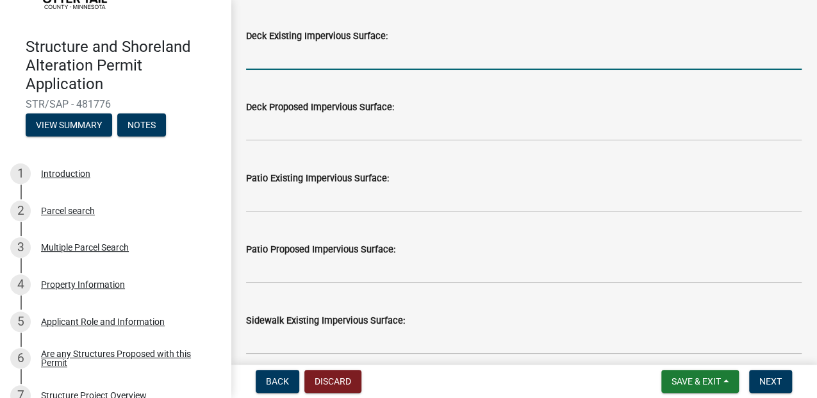
click at [292, 70] on input "text" at bounding box center [524, 57] width 556 height 26
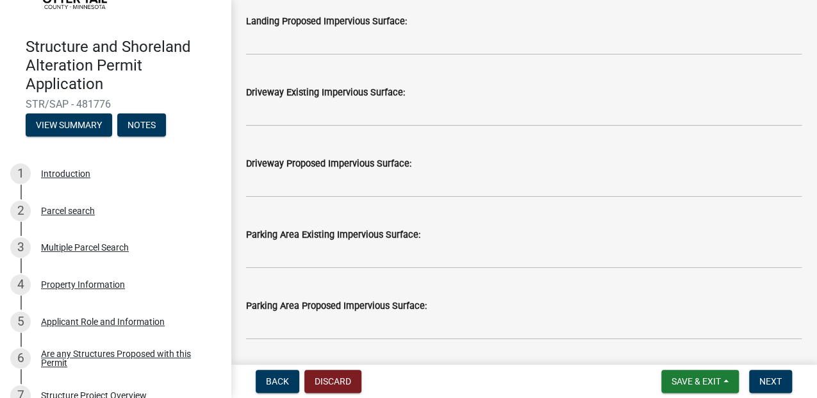
scroll to position [769, 0]
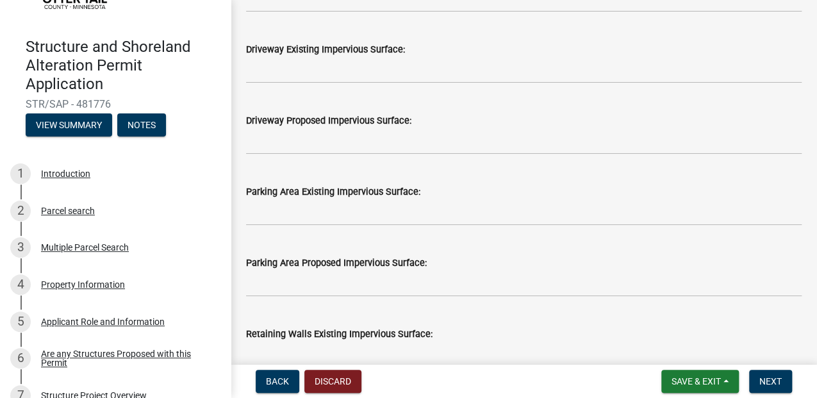
type input "240"
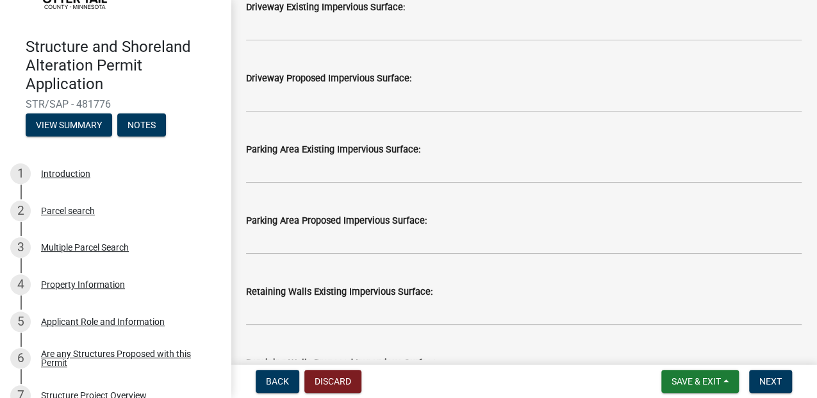
type input "570"
click at [287, 53] on wm-data-entity-input "Driveway Existing Impervious Surface:" at bounding box center [524, 16] width 556 height 71
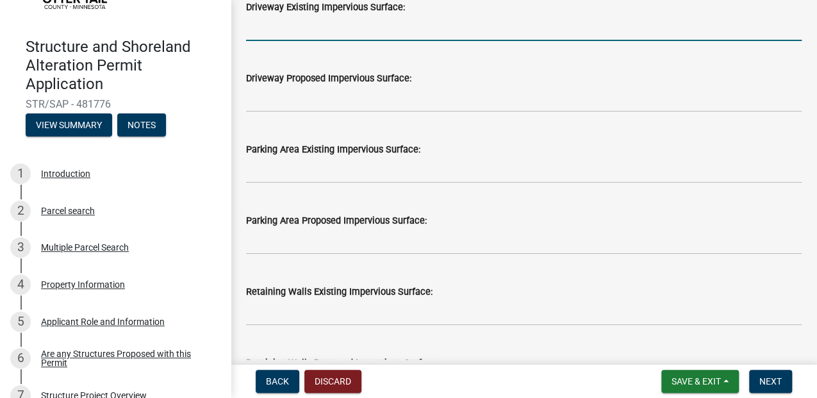
click at [287, 41] on input "text" at bounding box center [524, 28] width 556 height 26
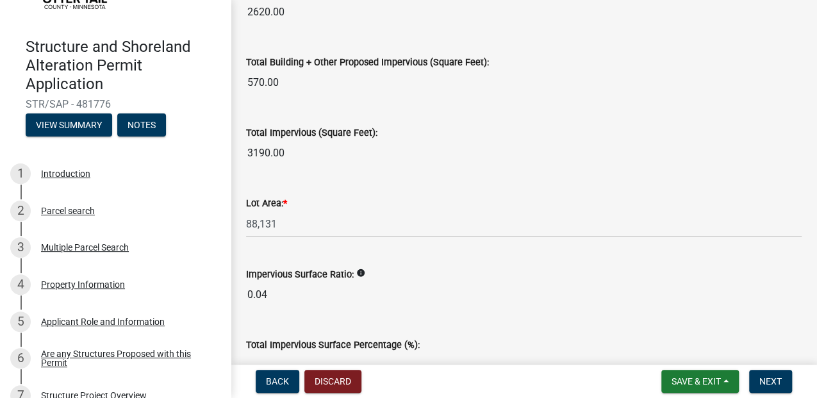
scroll to position [1581, 0]
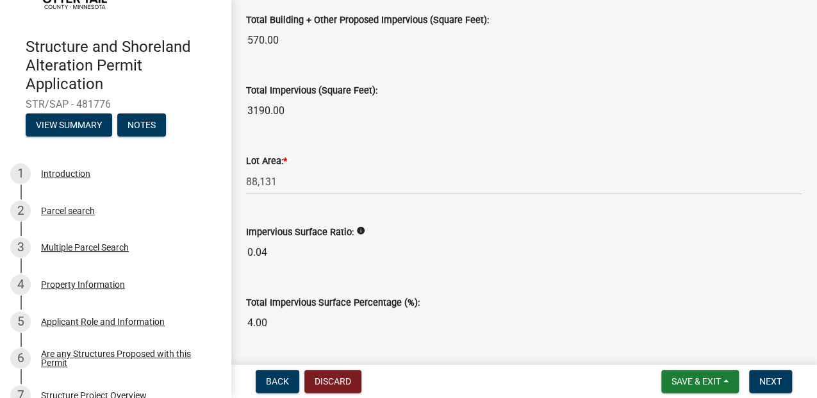
type input "5000"
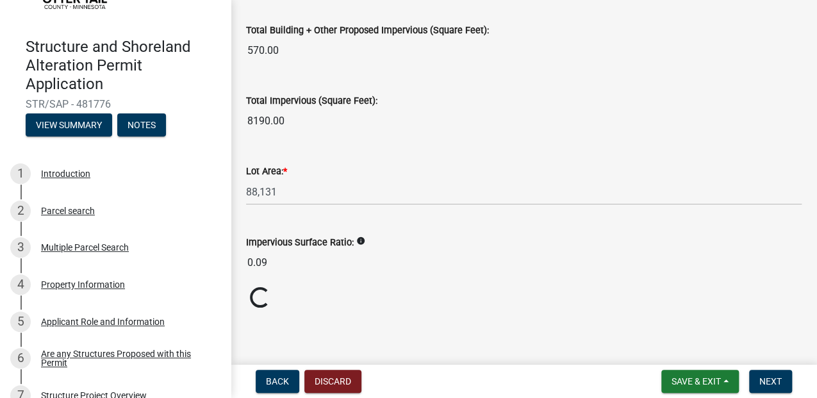
type input "2"
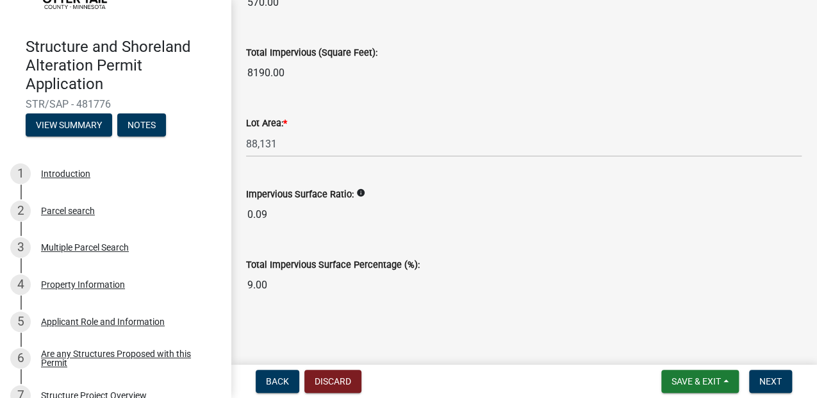
scroll to position [1795, 0]
type input "300"
click at [760, 380] on span "Next" at bounding box center [771, 381] width 22 height 10
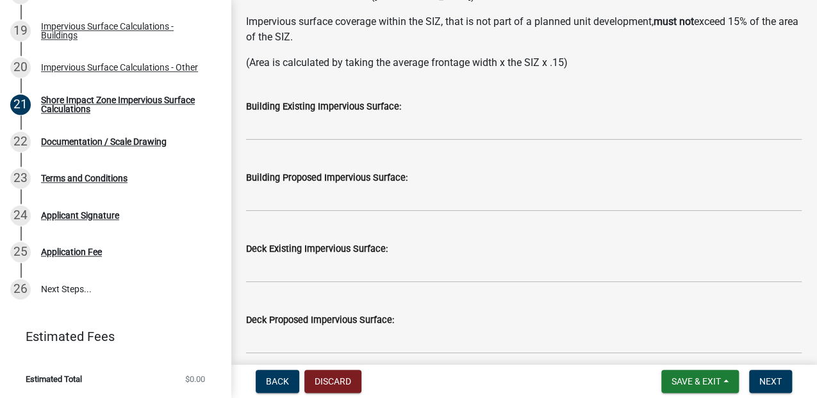
scroll to position [299, 0]
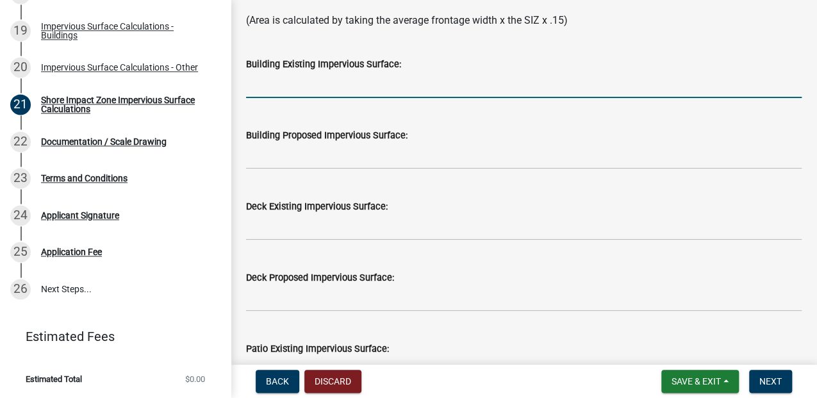
click at [262, 98] on input "text" at bounding box center [524, 85] width 556 height 26
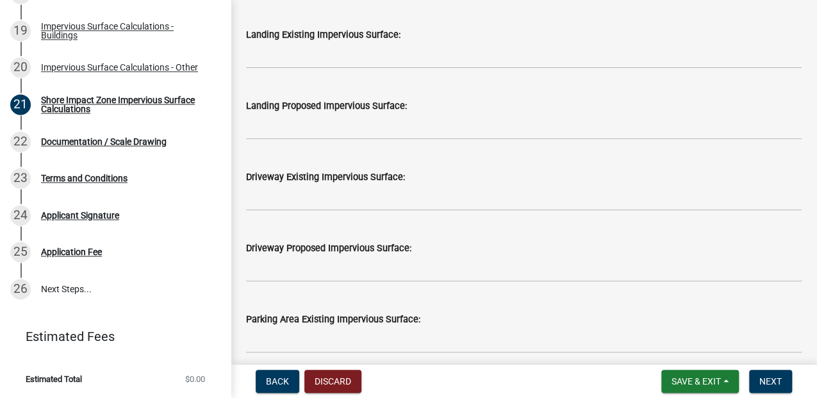
scroll to position [983, 0]
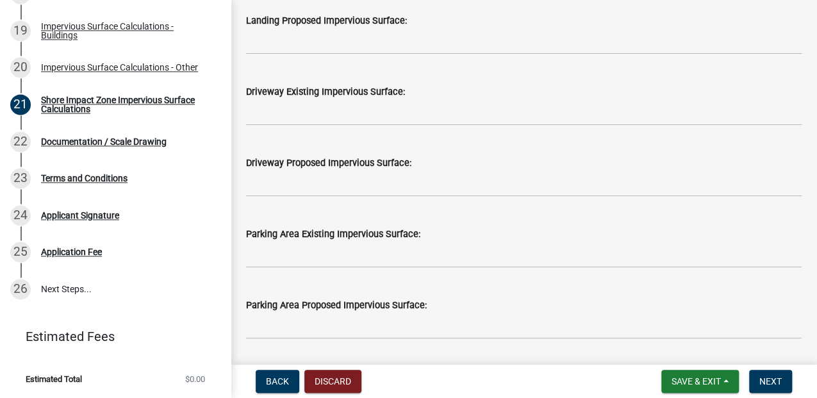
type input "280"
click at [291, 54] on input "text" at bounding box center [524, 41] width 556 height 26
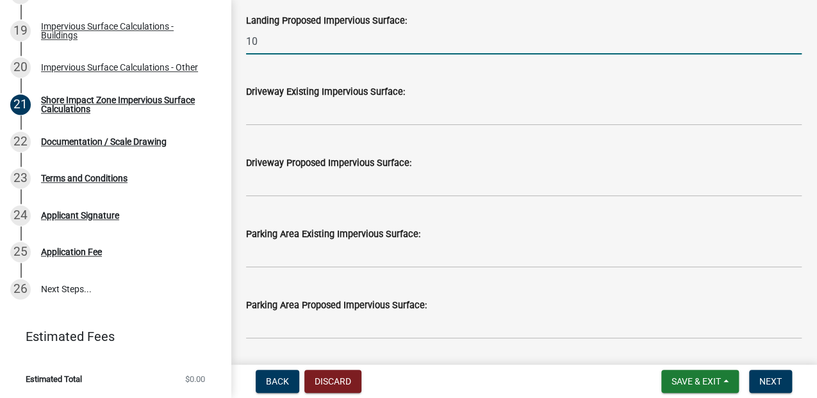
type input "1"
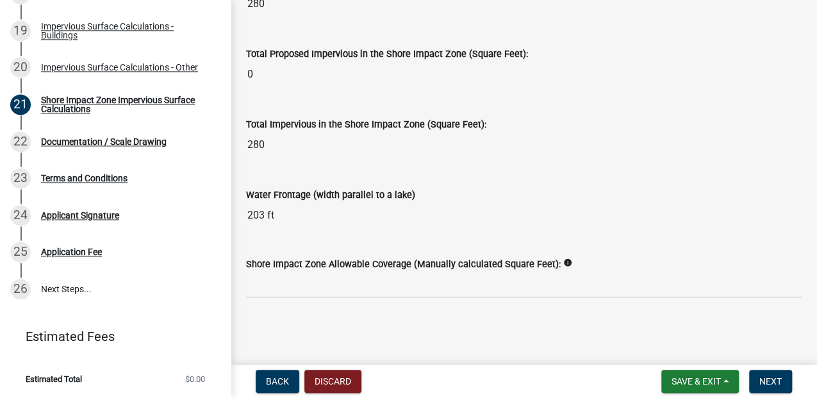
scroll to position [2324, 0]
type input "150"
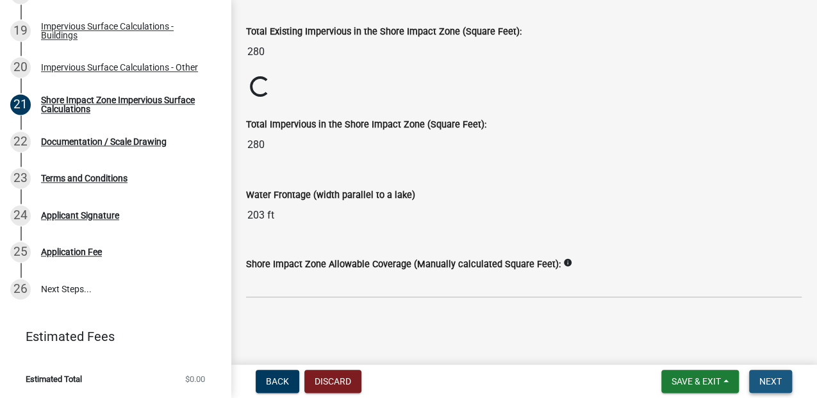
click at [766, 383] on span "Next" at bounding box center [771, 381] width 22 height 10
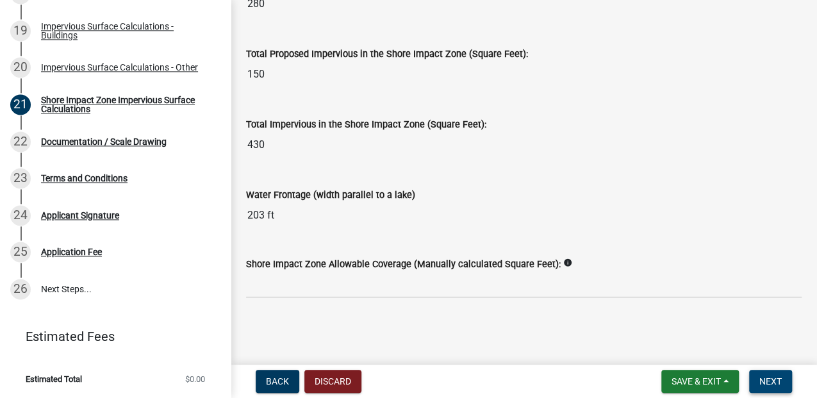
click at [763, 376] on span "Next" at bounding box center [771, 381] width 22 height 10
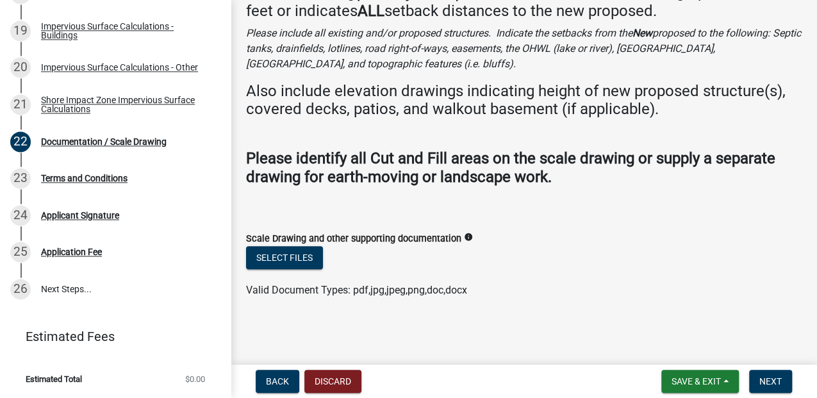
scroll to position [261, 0]
click at [296, 246] on button "Select files" at bounding box center [284, 257] width 77 height 23
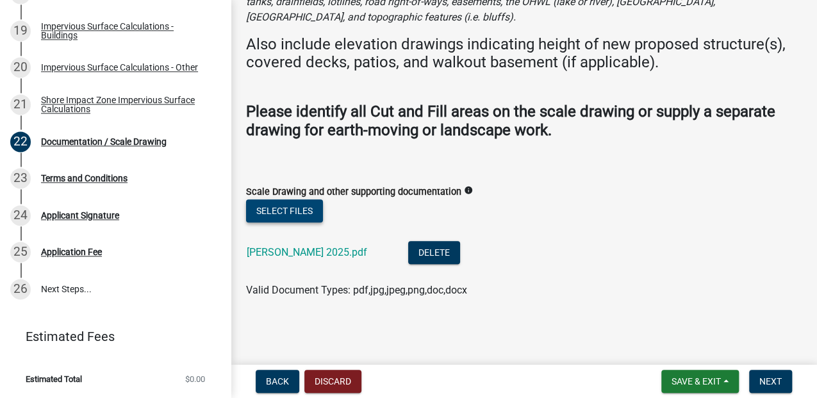
scroll to position [319, 0]
click at [760, 376] on span "Next" at bounding box center [771, 381] width 22 height 10
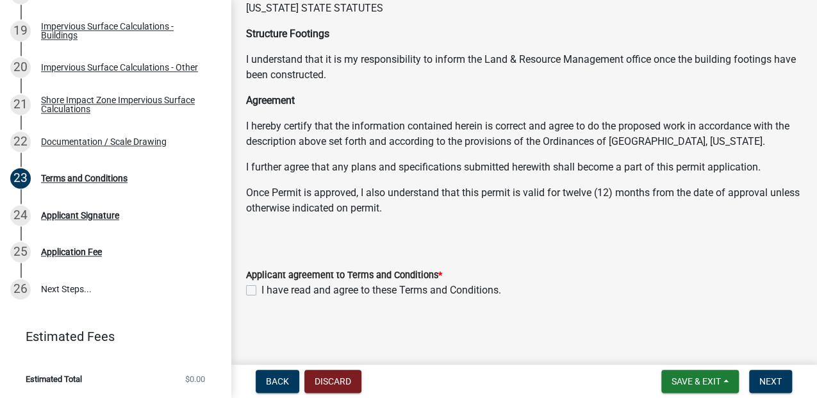
scroll to position [474, 0]
click at [262, 283] on label "I have read and agree to these Terms and Conditions." at bounding box center [382, 290] width 240 height 15
click at [262, 283] on input "I have read and agree to these Terms and Conditions." at bounding box center [266, 287] width 8 height 8
checkbox input "true"
click at [773, 383] on span "Next" at bounding box center [771, 381] width 22 height 10
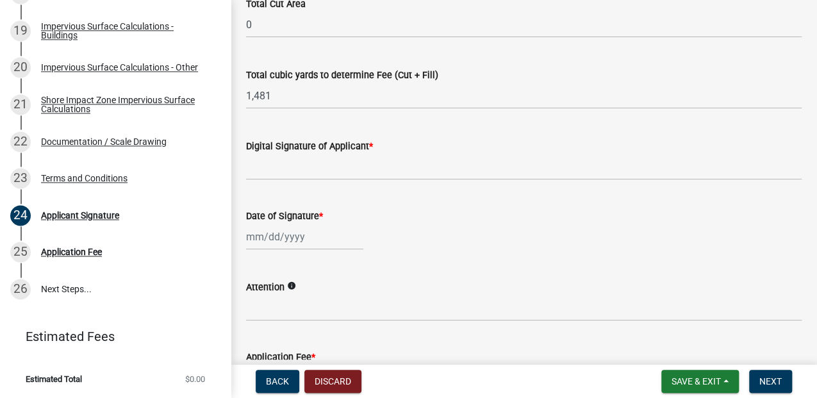
scroll to position [342, 0]
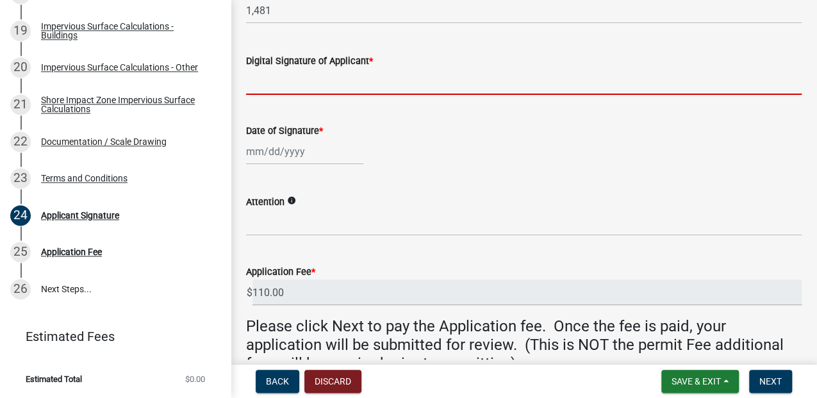
click at [313, 95] on input "Digital Signature of Applicant *" at bounding box center [524, 82] width 556 height 26
type input "[PERSON_NAME]"
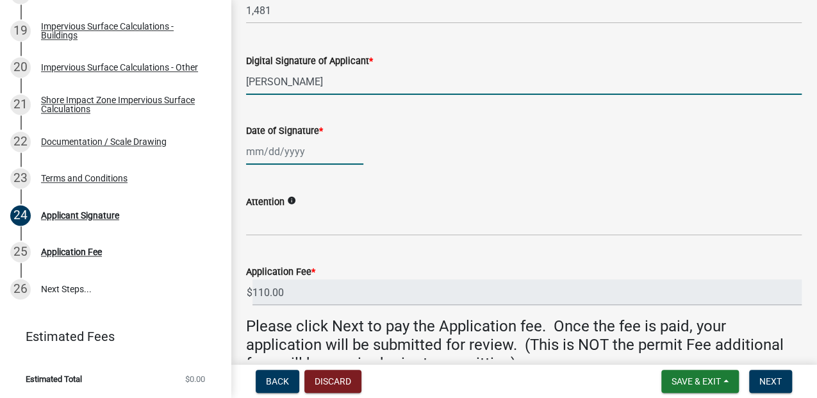
click at [327, 165] on div at bounding box center [304, 151] width 117 height 26
select select "9"
select select "2025"
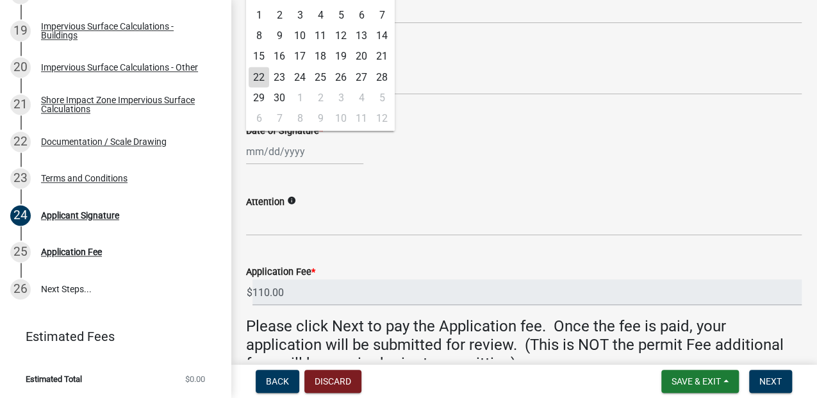
click at [267, 87] on div "22" at bounding box center [259, 77] width 21 height 21
type input "[DATE]"
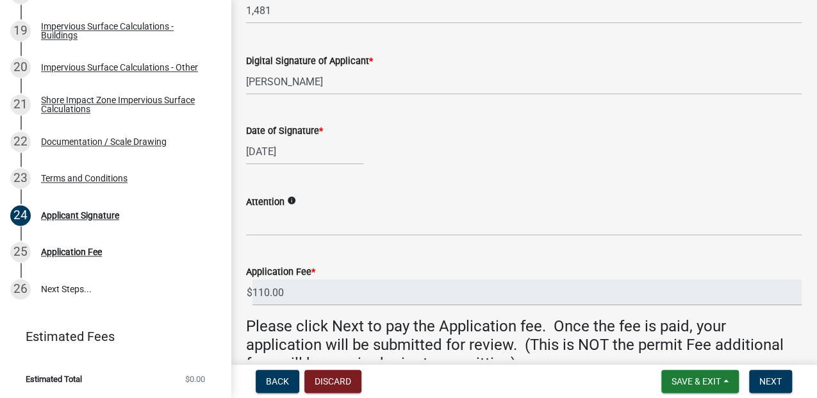
scroll to position [427, 0]
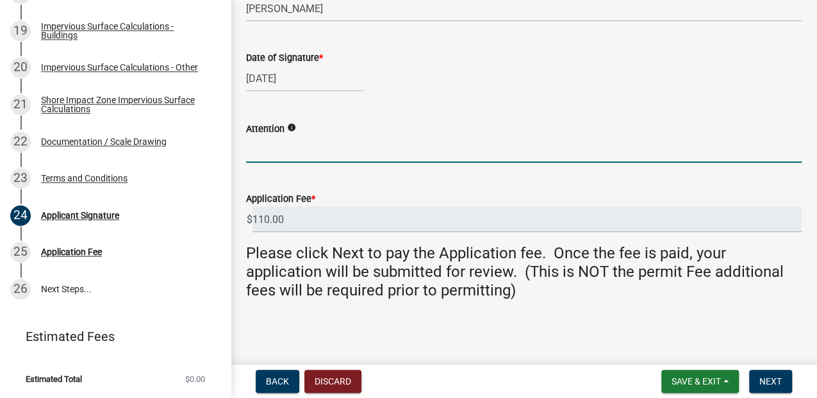
click at [295, 163] on input "Attention" at bounding box center [524, 150] width 556 height 26
type input "[PERSON_NAME]"
click at [762, 385] on button "Next" at bounding box center [771, 381] width 43 height 23
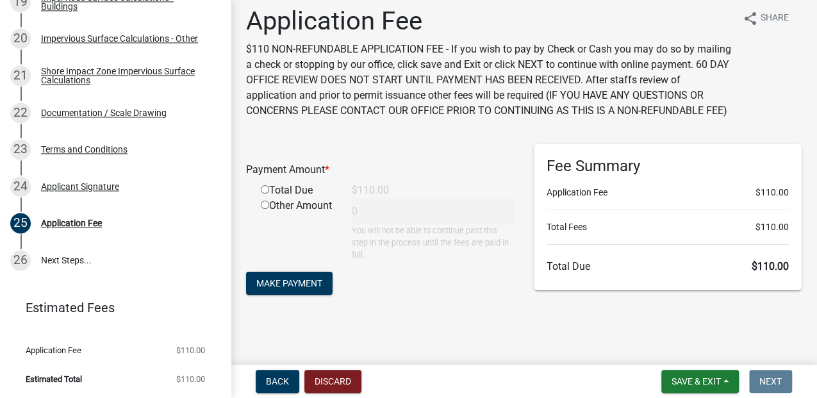
scroll to position [130, 0]
click at [323, 278] on span "Make Payment" at bounding box center [289, 283] width 66 height 10
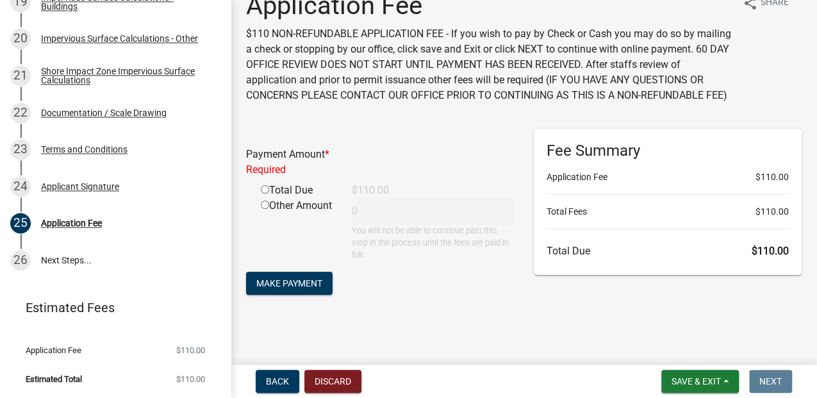
click at [267, 185] on input "radio" at bounding box center [265, 189] width 8 height 8
radio input "true"
type input "110"
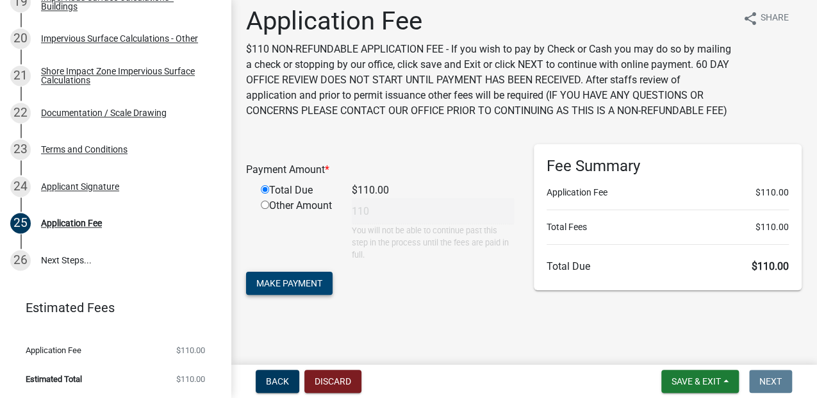
click at [323, 278] on span "Make Payment" at bounding box center [289, 283] width 66 height 10
